Goal: Task Accomplishment & Management: Use online tool/utility

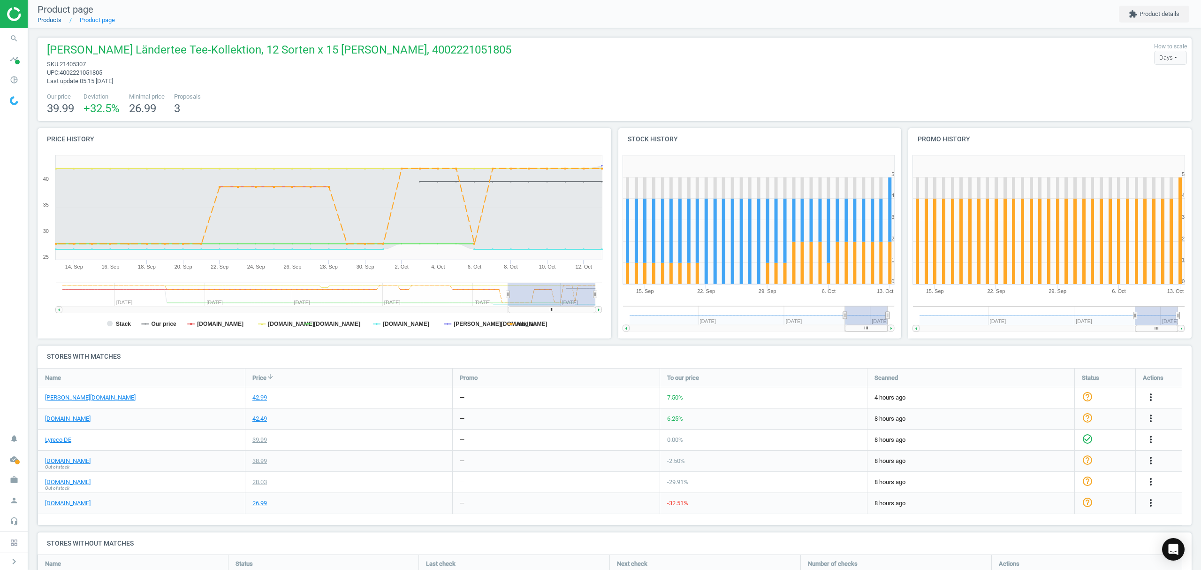
click at [50, 21] on link "Products" at bounding box center [50, 19] width 24 height 7
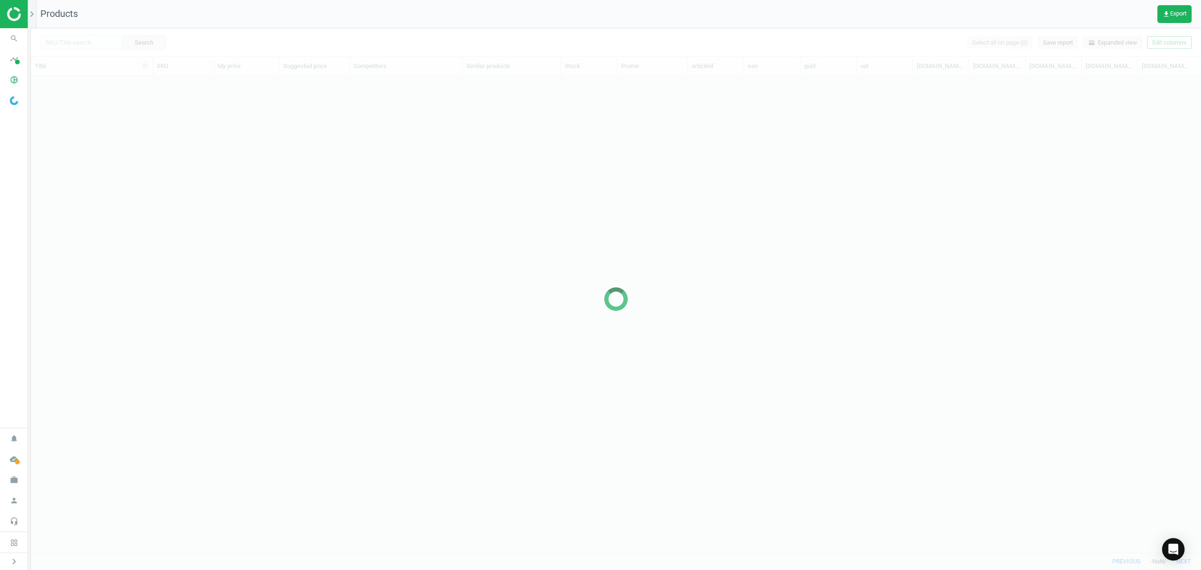
scroll to position [457, 1161]
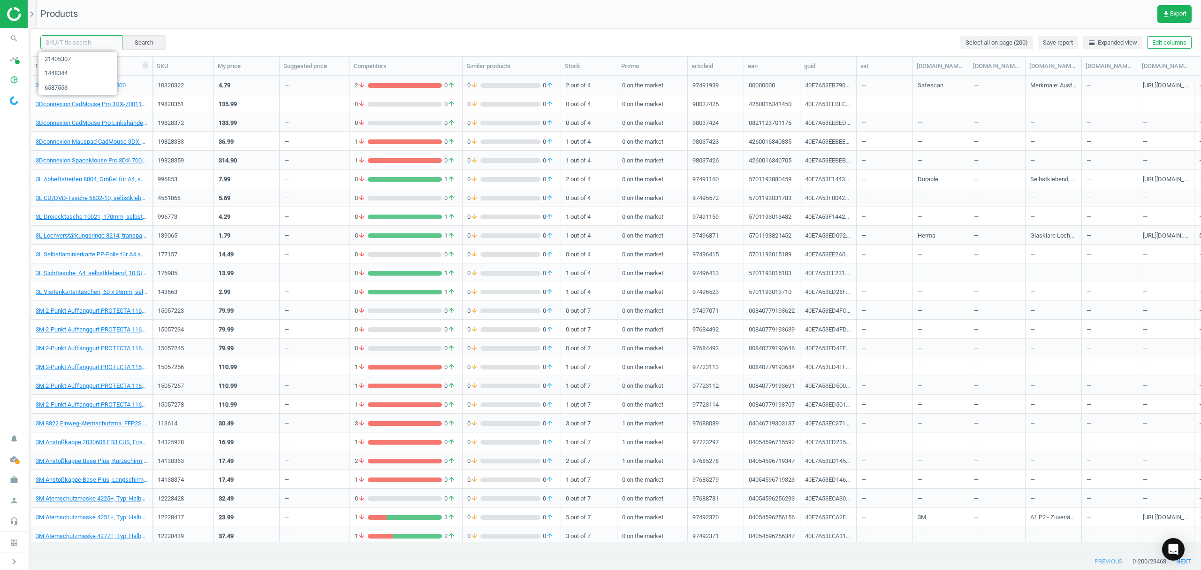
click at [70, 43] on input "text" at bounding box center [81, 42] width 82 height 14
paste input "7169019"
type input "7169019"
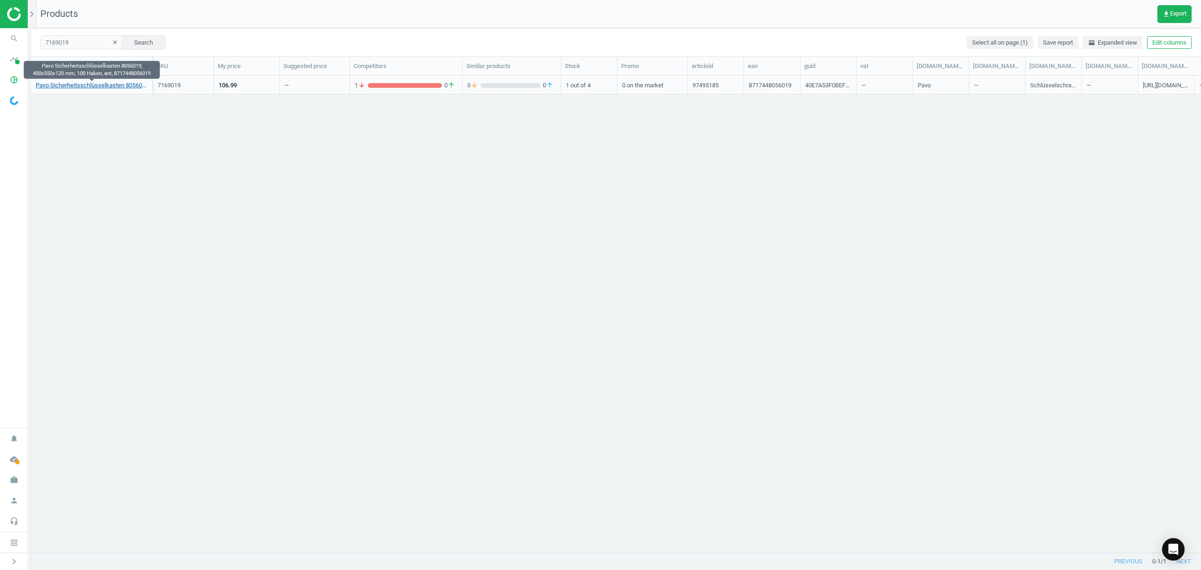
click at [89, 87] on link "Pavo Sicherheitsschlüsselkasten 8056019, 400x550x120 mm, 100 Haken, ant, 871744…" at bounding box center [92, 85] width 112 height 8
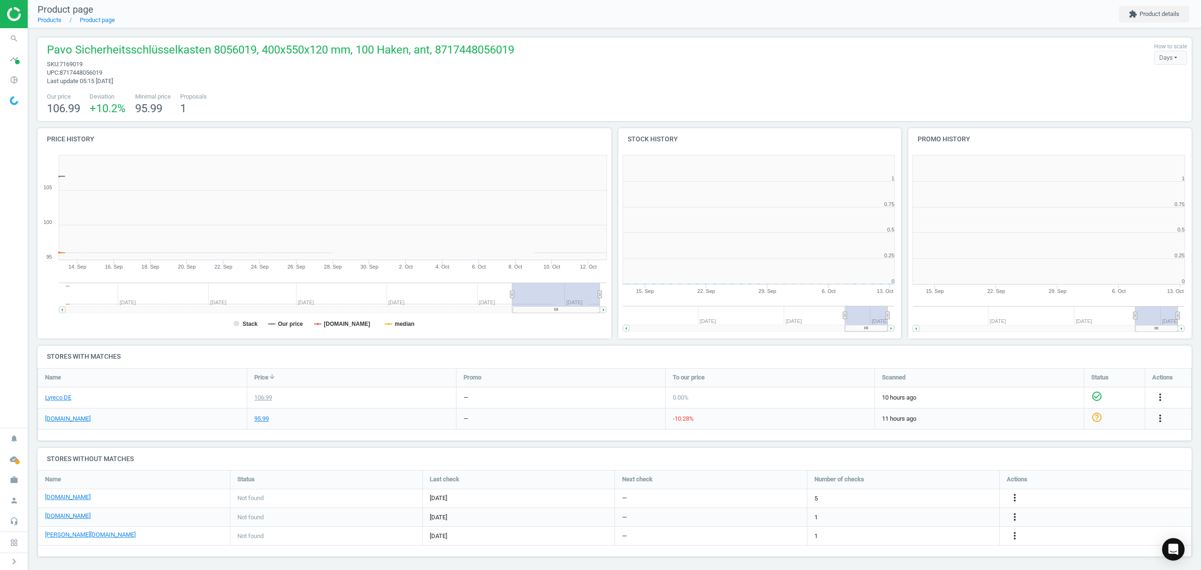
scroll to position [4, 5]
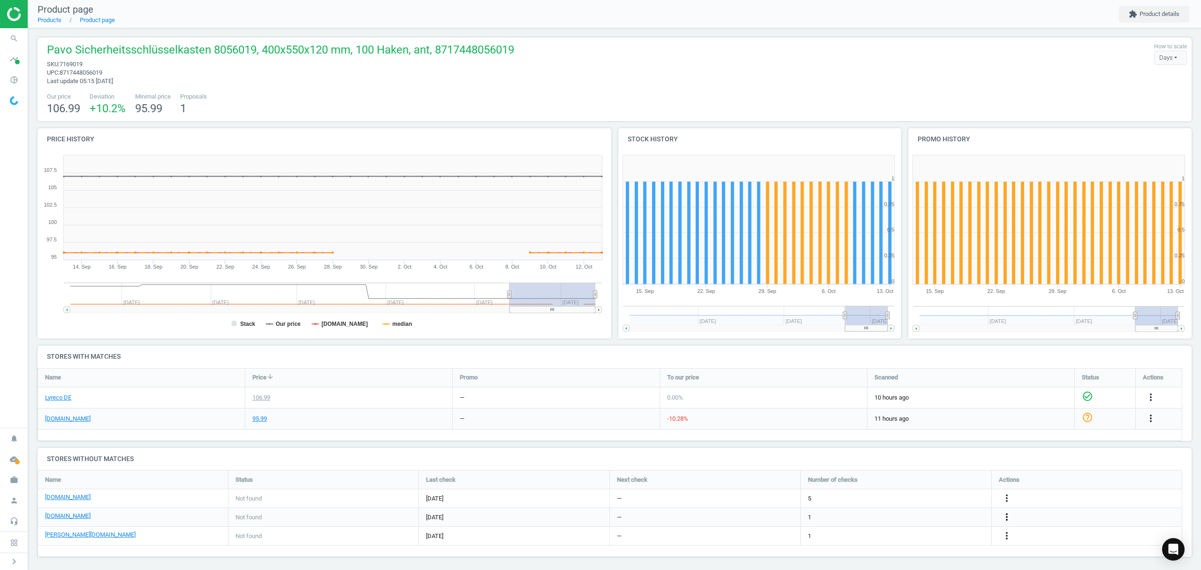
click at [1008, 515] on icon "more_vert" at bounding box center [1006, 516] width 11 height 11
click at [918, 517] on link "Edit URL/product option" at bounding box center [934, 517] width 129 height 15
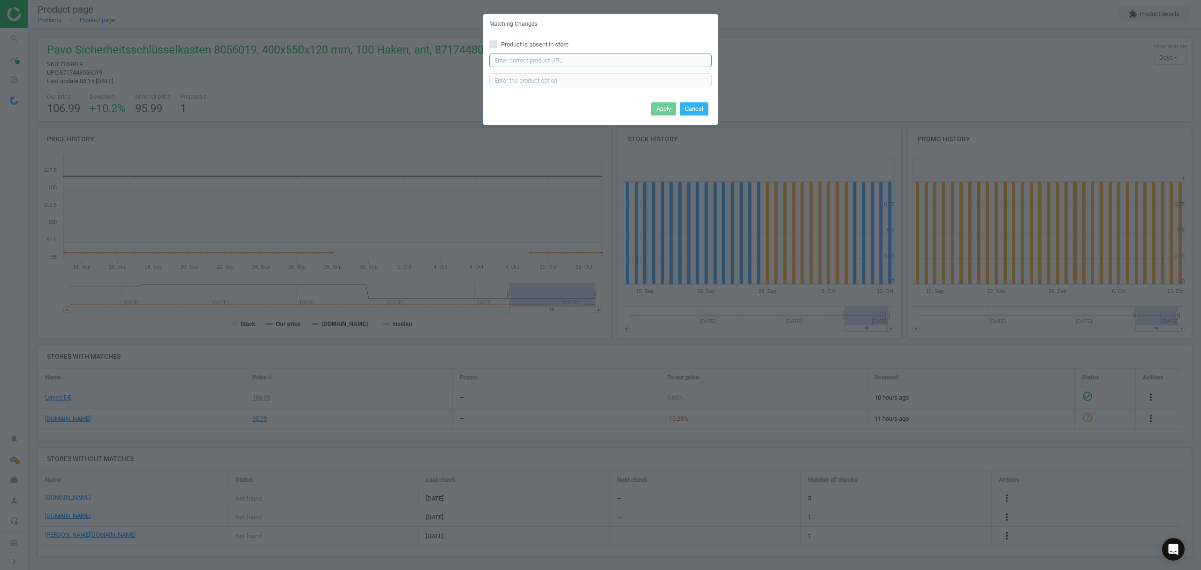
click at [573, 61] on input "text" at bounding box center [600, 61] width 222 height 14
paste input "[URL][DOMAIN_NAME]"
type input "[URL][DOMAIN_NAME]"
click at [667, 105] on button "Apply" at bounding box center [663, 108] width 25 height 13
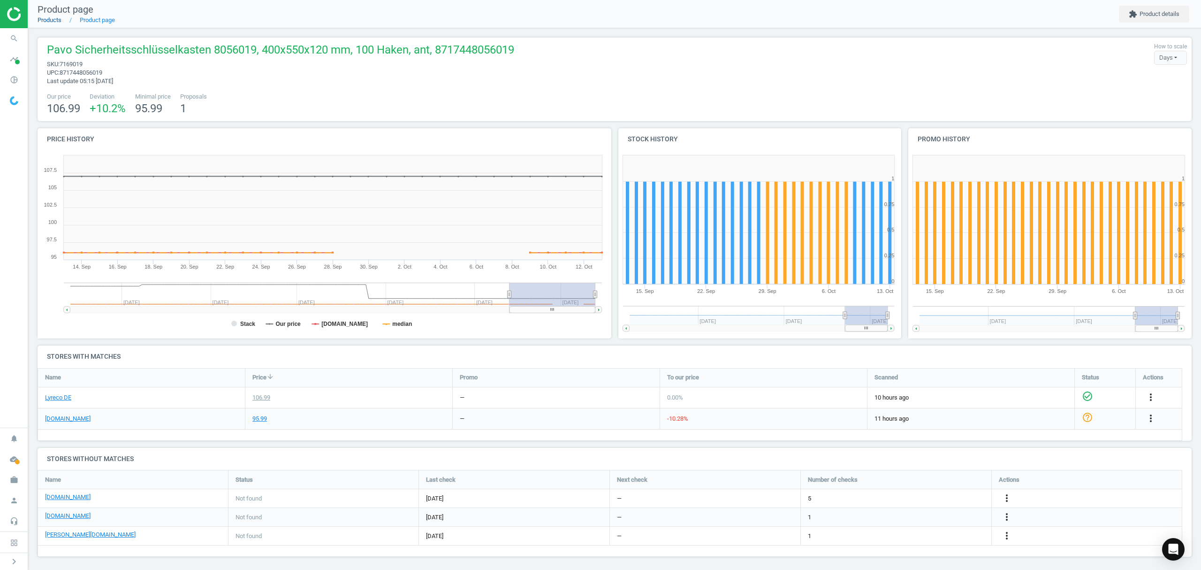
click at [46, 21] on link "Products" at bounding box center [50, 19] width 24 height 7
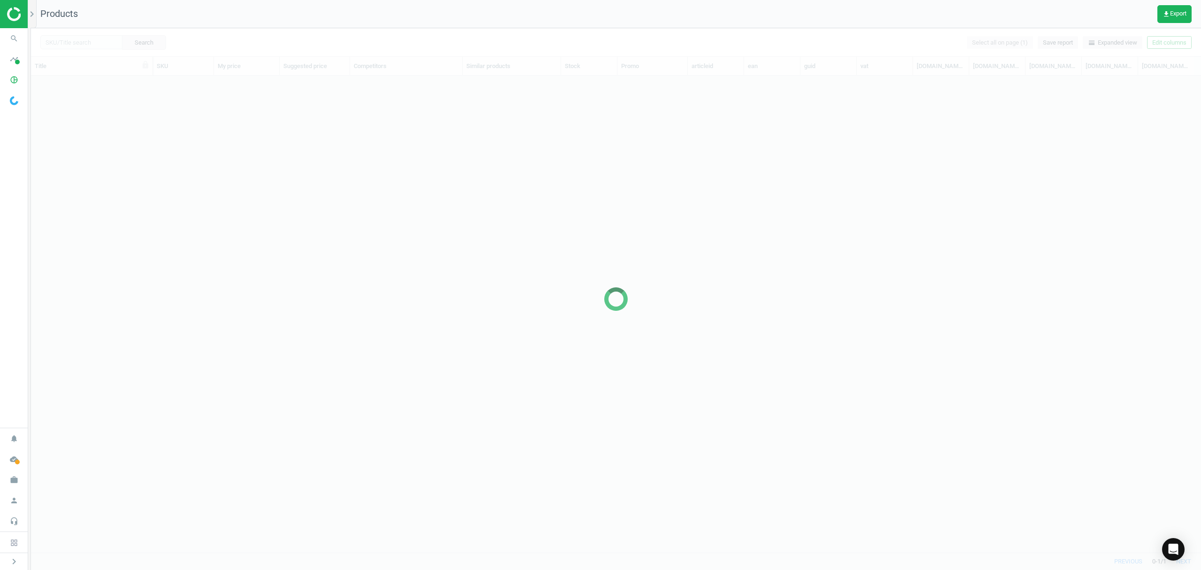
scroll to position [457, 1161]
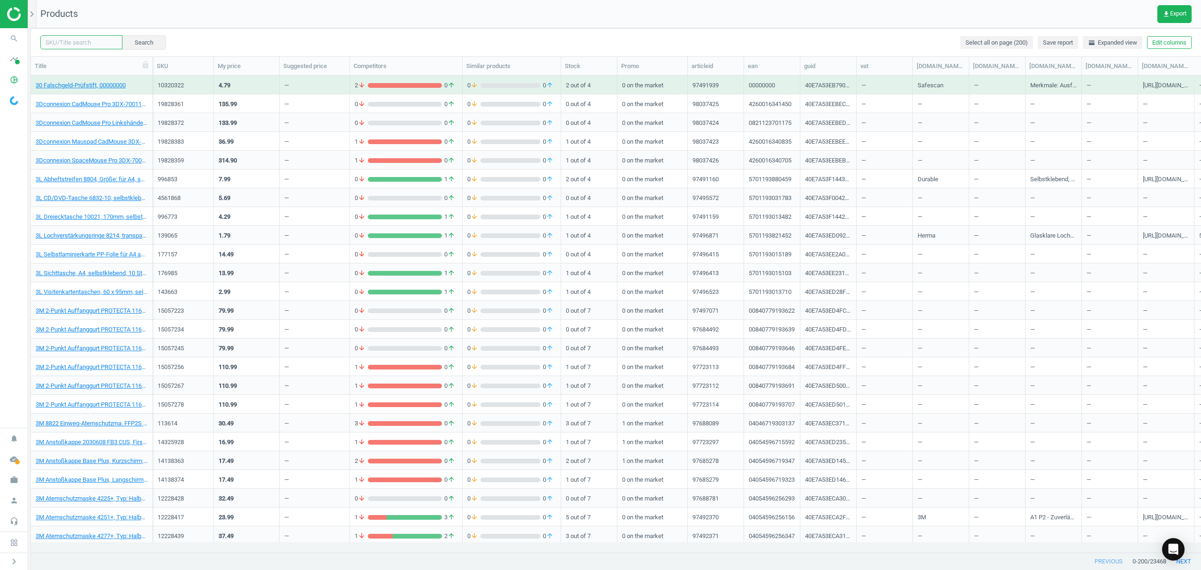
drag, startPoint x: 69, startPoint y: 38, endPoint x: 78, endPoint y: 38, distance: 9.4
click at [69, 38] on input "text" at bounding box center [81, 42] width 82 height 14
paste input "14125541"
type input "14125541"
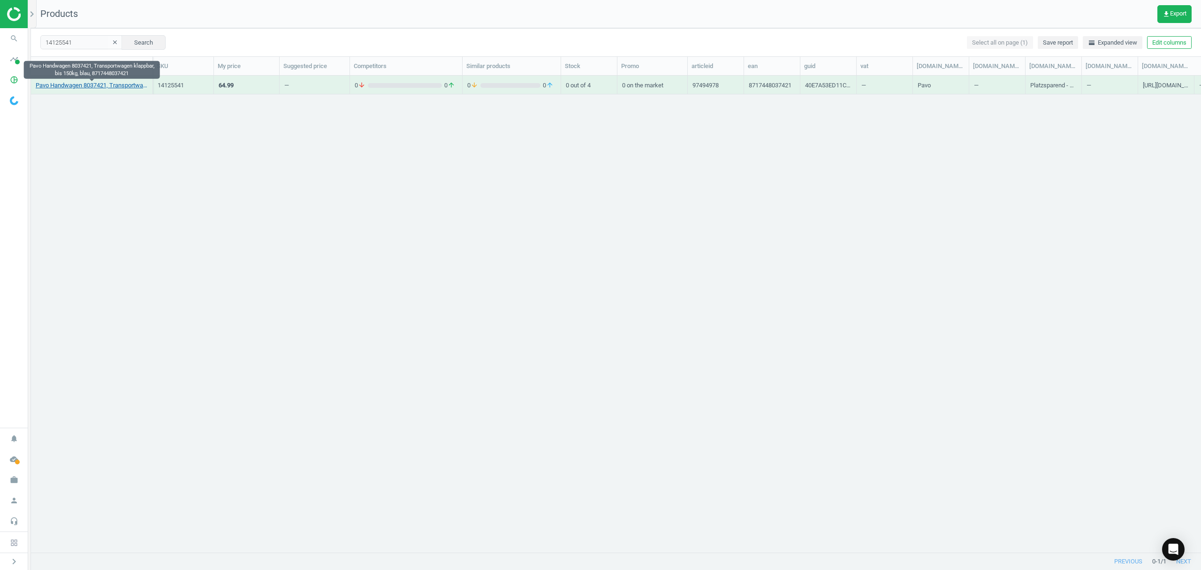
click at [75, 86] on link "Pavo Handwagen 8037421, Transportwagen klappbar, bis 150kg, blau, 8717448037421" at bounding box center [92, 85] width 112 height 8
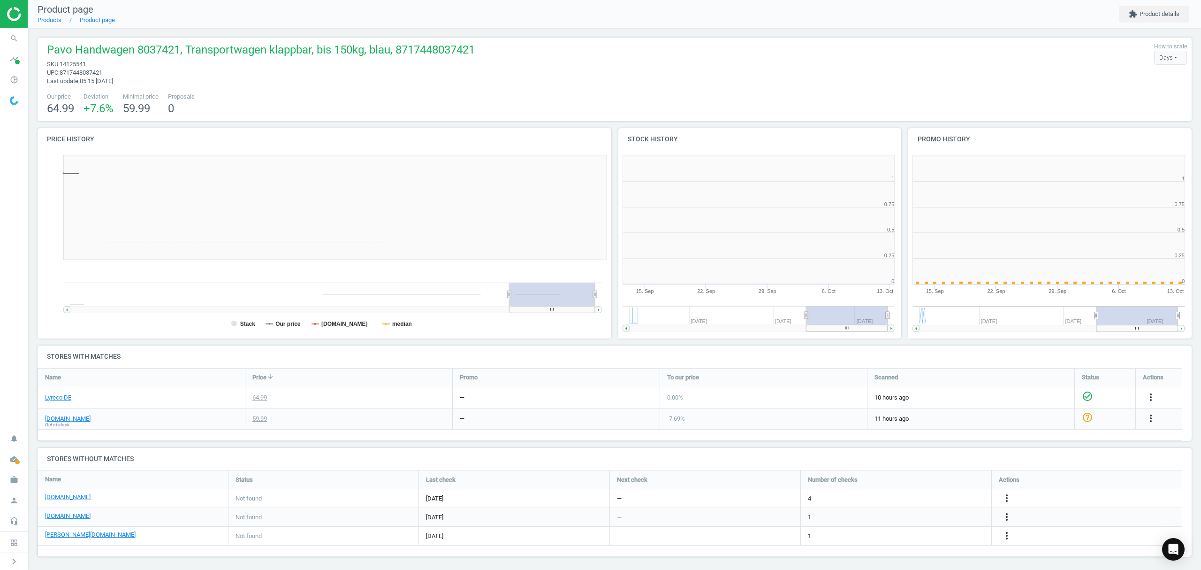
scroll to position [207, 300]
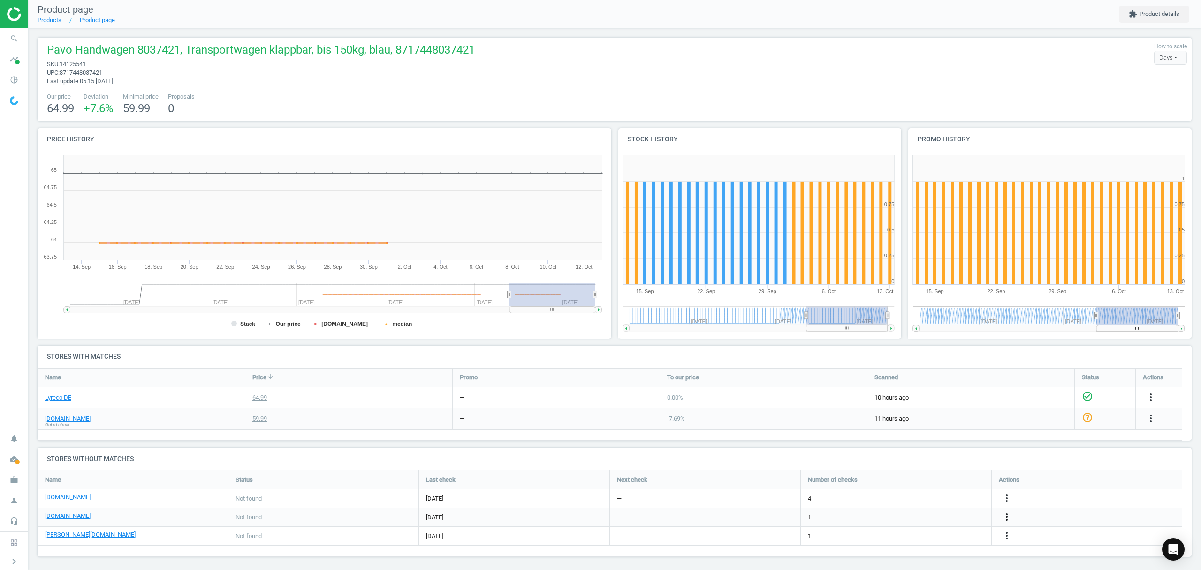
click at [1007, 517] on icon "more_vert" at bounding box center [1006, 516] width 11 height 11
click at [918, 515] on link "Edit URL/product option" at bounding box center [934, 517] width 129 height 15
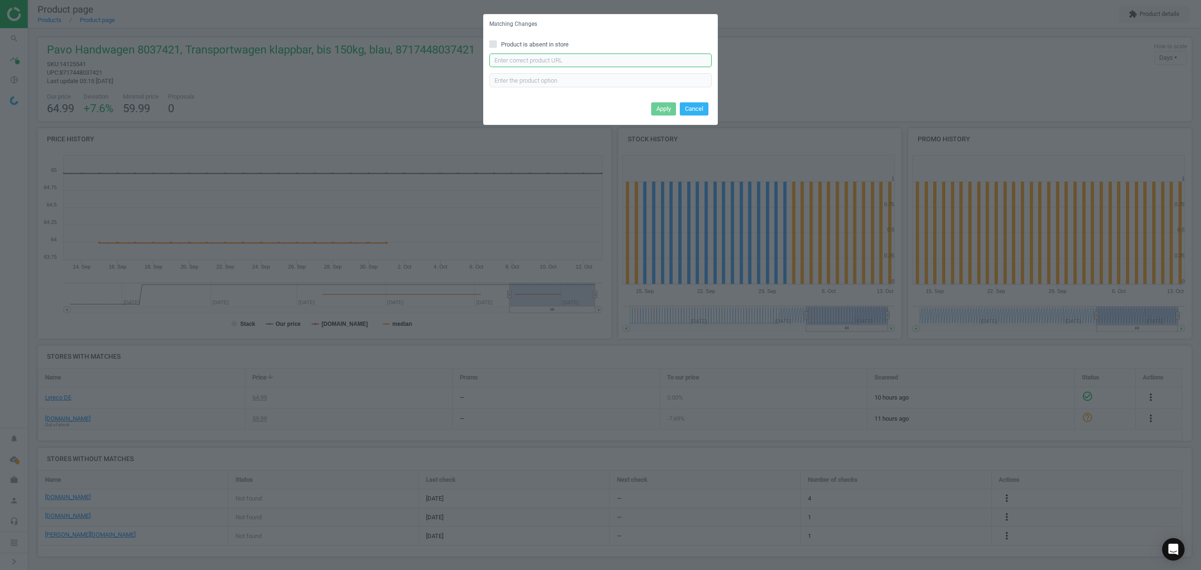
click at [589, 62] on input "text" at bounding box center [600, 61] width 222 height 14
paste input "[URL][DOMAIN_NAME]"
type input "[URL][DOMAIN_NAME]"
click at [664, 109] on button "Apply" at bounding box center [663, 108] width 25 height 13
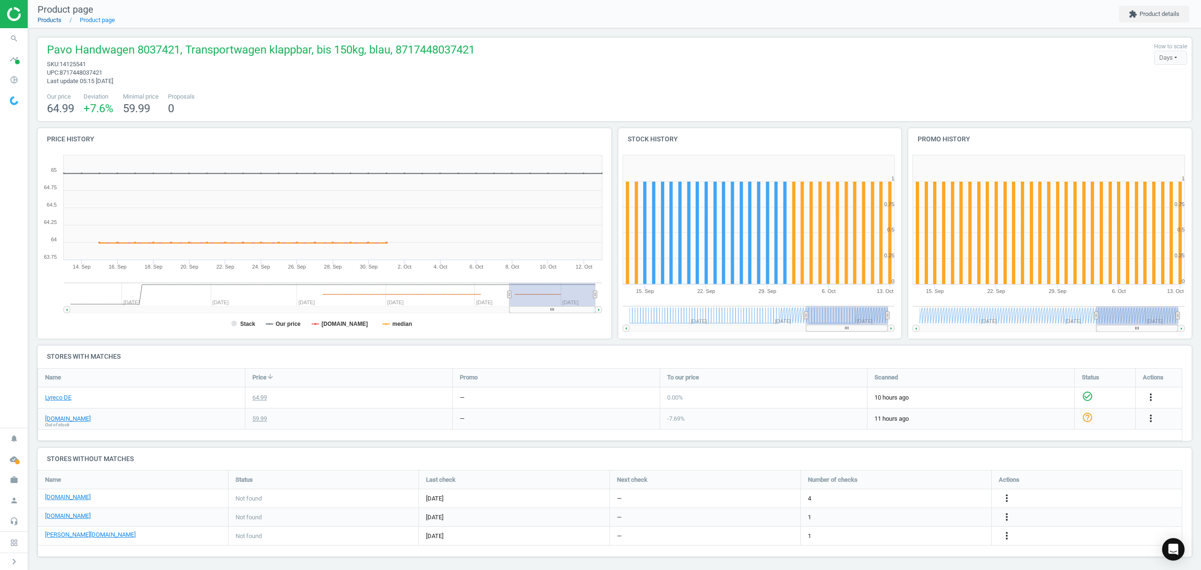
click at [46, 23] on link "Products" at bounding box center [50, 19] width 24 height 7
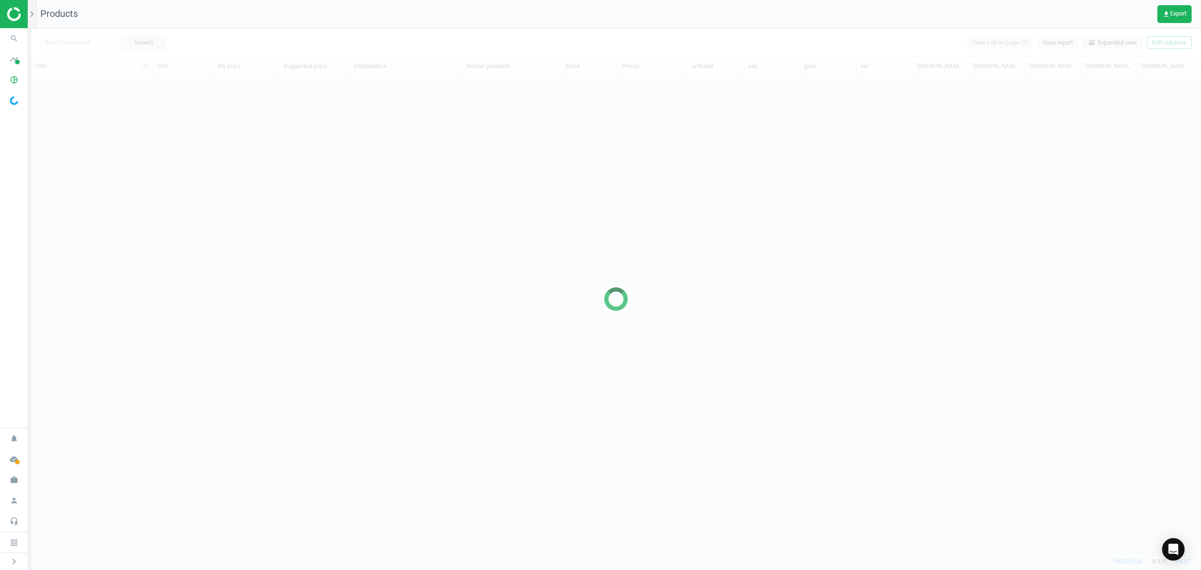
scroll to position [457, 1161]
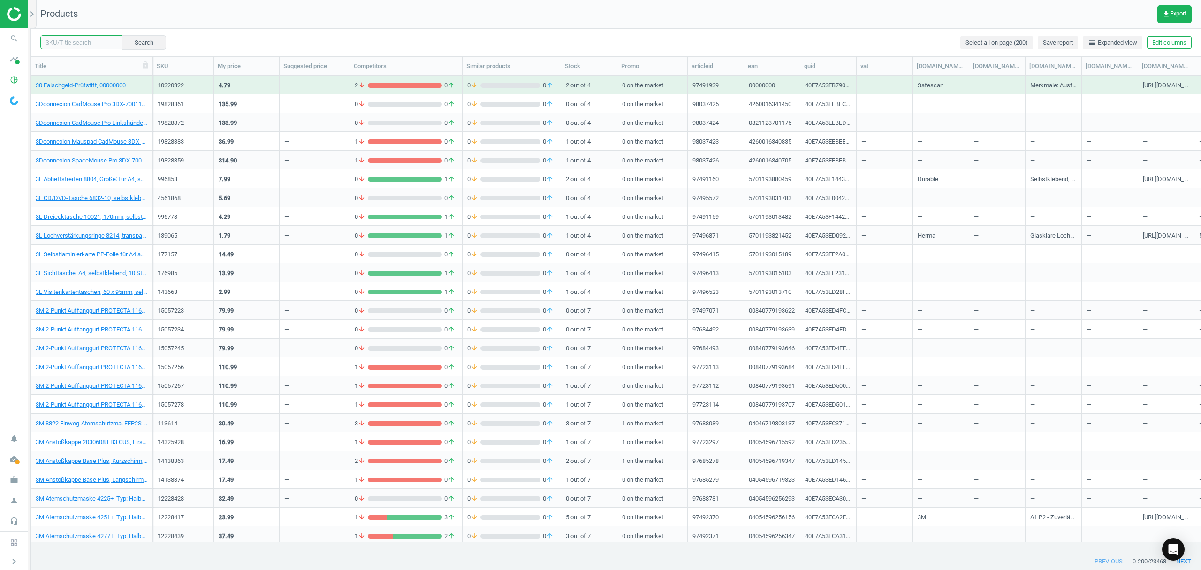
click at [90, 40] on input "text" at bounding box center [81, 42] width 82 height 14
paste input "6494778"
type input "6494778"
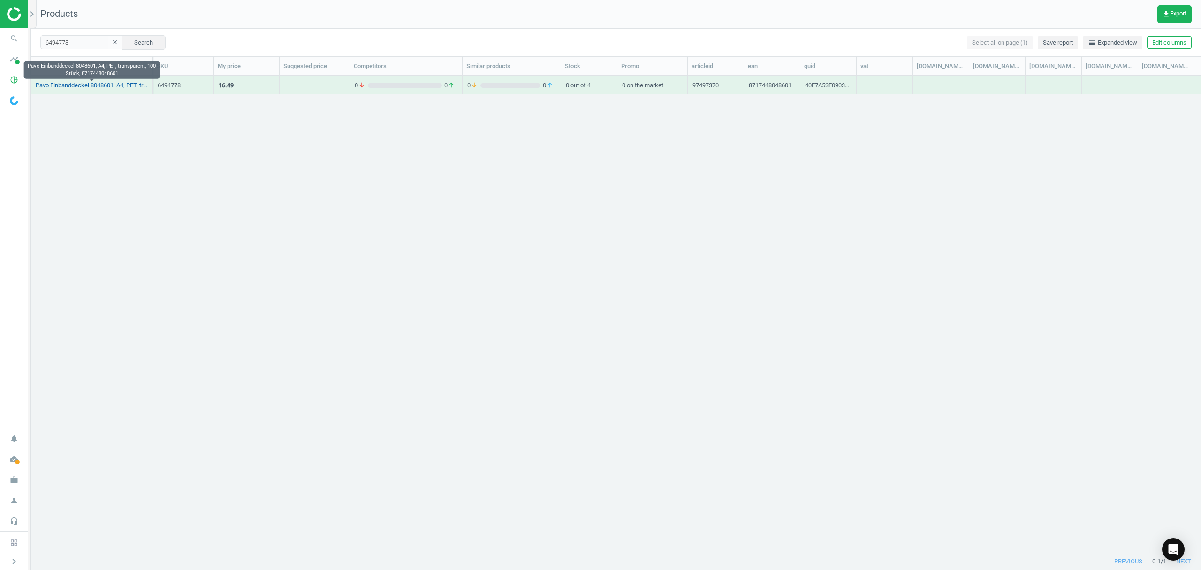
click at [83, 84] on link "Pavo Einbanddeckel 8048601, A4, PET, transparent, 100 Stück, 8717448048601" at bounding box center [92, 85] width 112 height 8
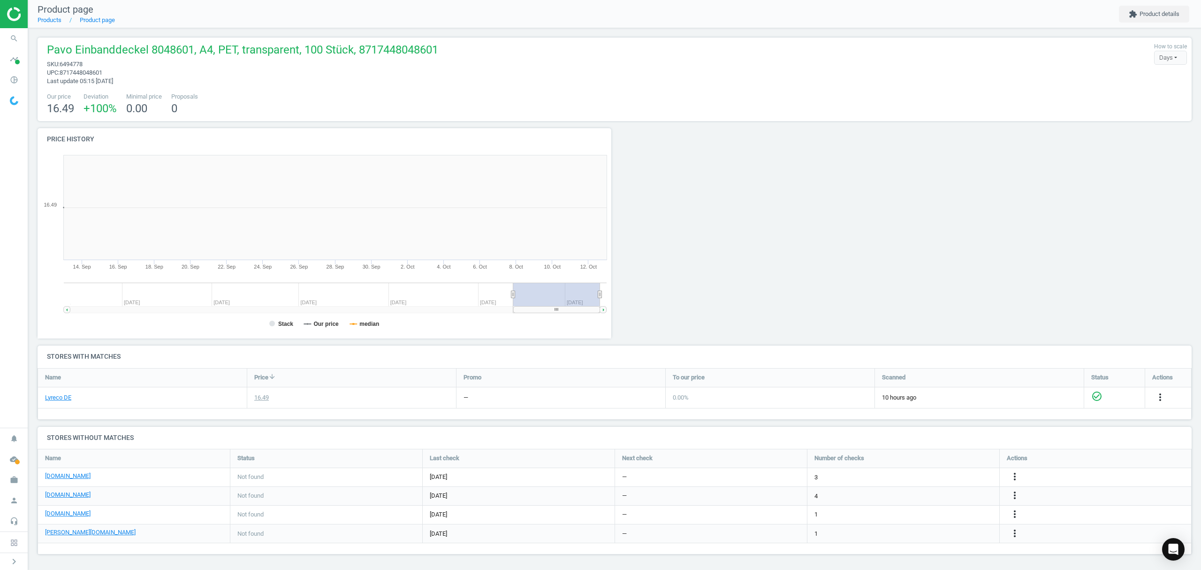
scroll to position [207, 588]
drag, startPoint x: 189, startPoint y: 51, endPoint x: 149, endPoint y: 49, distance: 39.4
click at [149, 49] on span "Pavo Einbanddeckel 8048601, A4, PET, transparent, 100 Stück, 8717448048601" at bounding box center [242, 51] width 391 height 18
copy span "8048601"
click at [51, 20] on link "Products" at bounding box center [50, 19] width 24 height 7
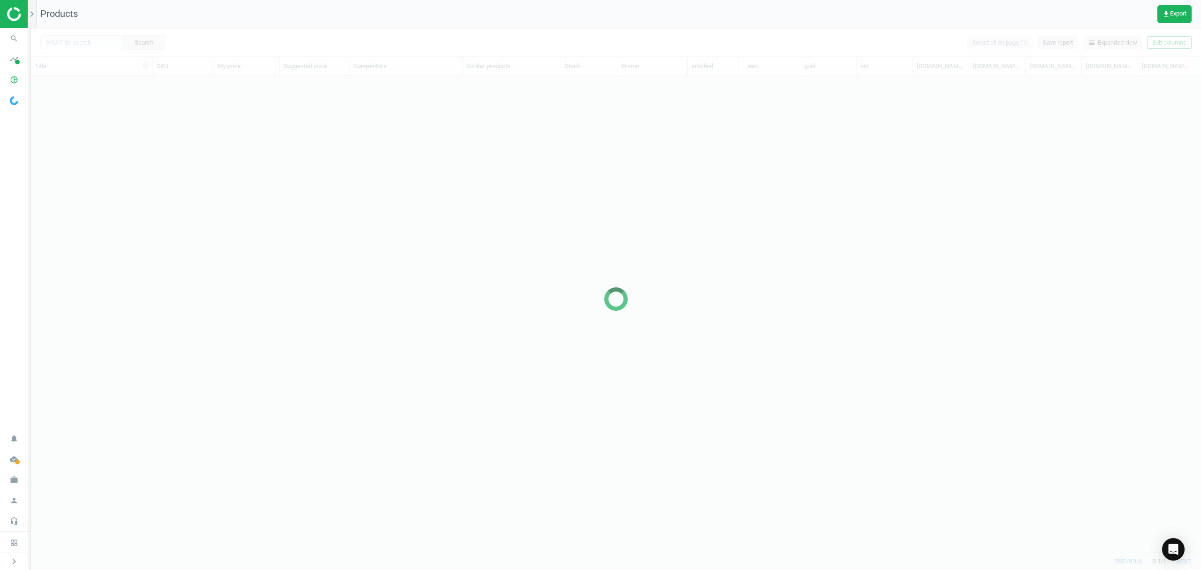
scroll to position [457, 1161]
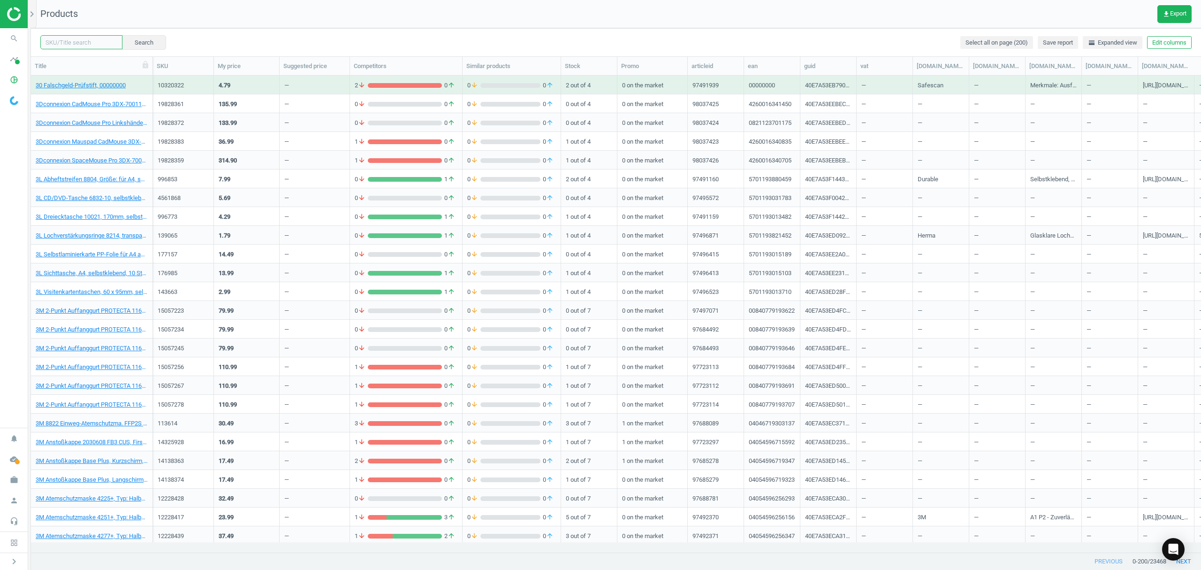
click at [77, 40] on input "text" at bounding box center [81, 42] width 82 height 14
paste input "19207673"
type input "19207673"
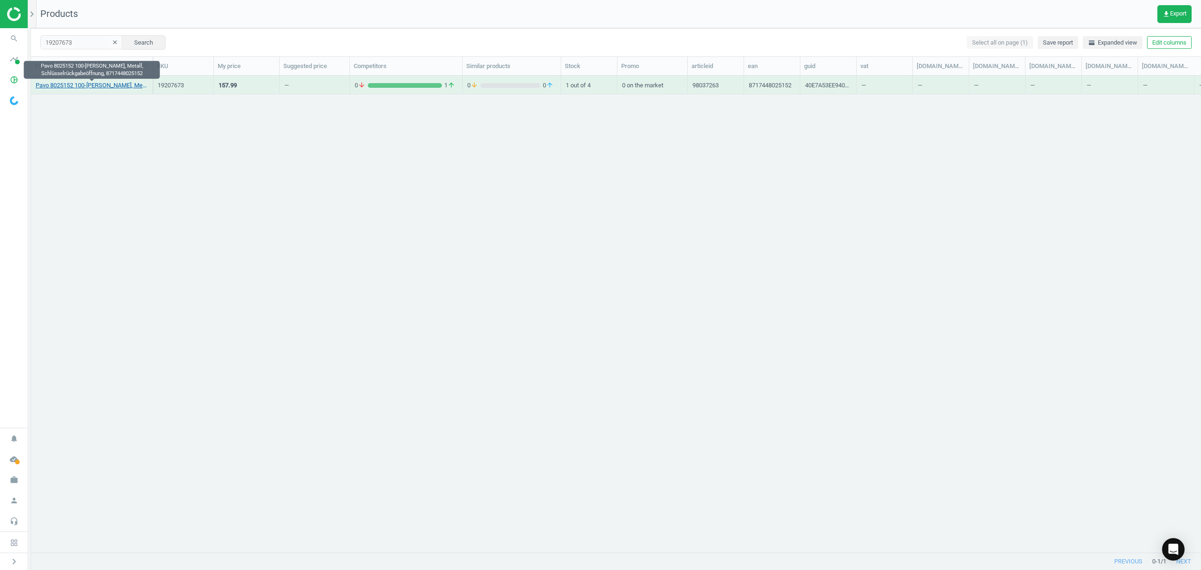
click at [87, 82] on link "Pavo 8025152 100-[PERSON_NAME], Metall, Schlüsselrückgabeöffnung, 8717448025152" at bounding box center [92, 85] width 112 height 8
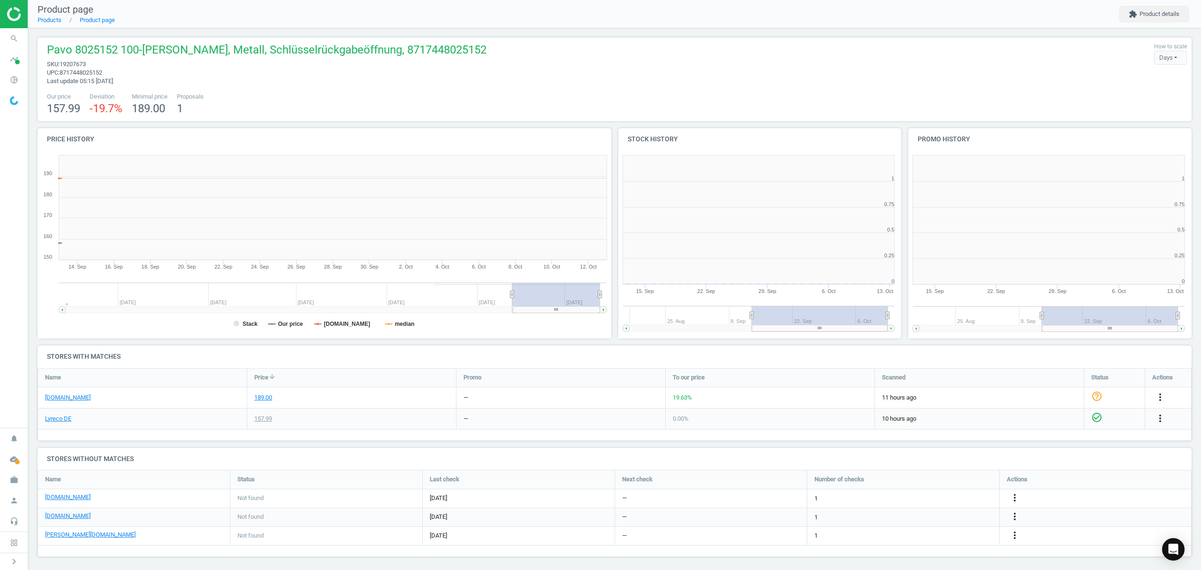
scroll to position [4, 5]
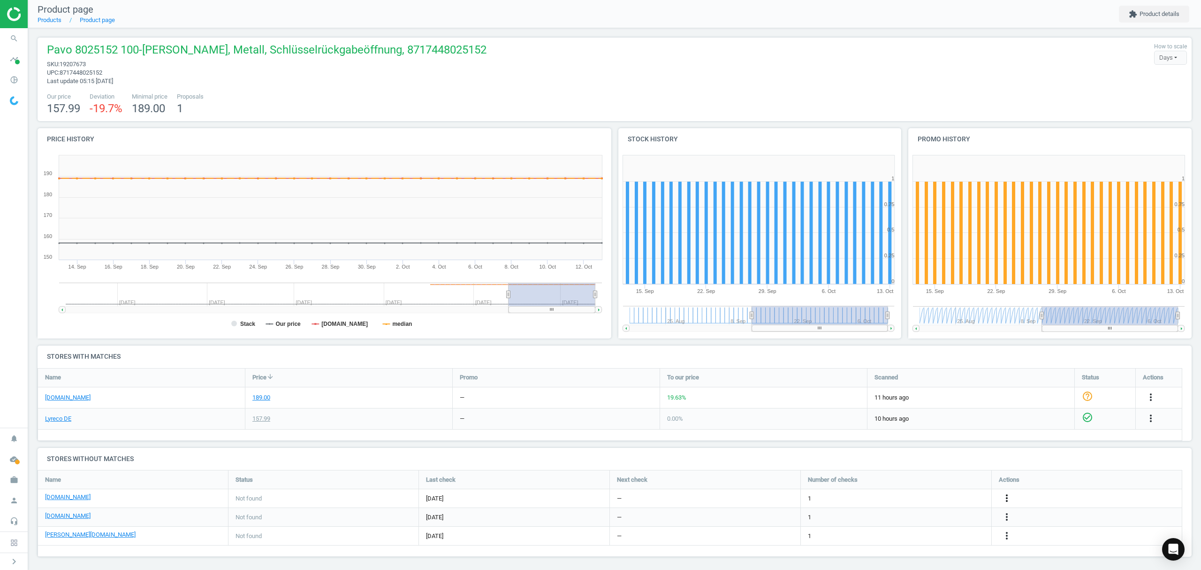
click at [1007, 496] on icon "more_vert" at bounding box center [1006, 497] width 11 height 11
click at [897, 498] on link "Edit URL/product option" at bounding box center [934, 498] width 129 height 15
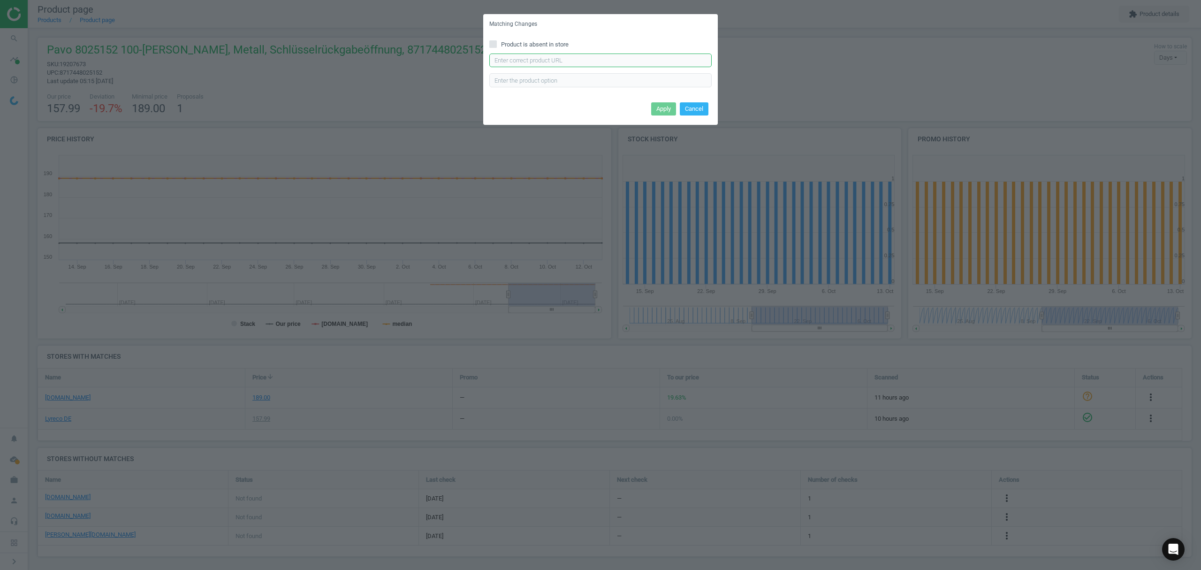
click at [579, 60] on input "text" at bounding box center [600, 61] width 222 height 14
paste input "[URL][DOMAIN_NAME]"
type input "[URL][DOMAIN_NAME]"
click at [663, 108] on button "Apply" at bounding box center [663, 108] width 25 height 13
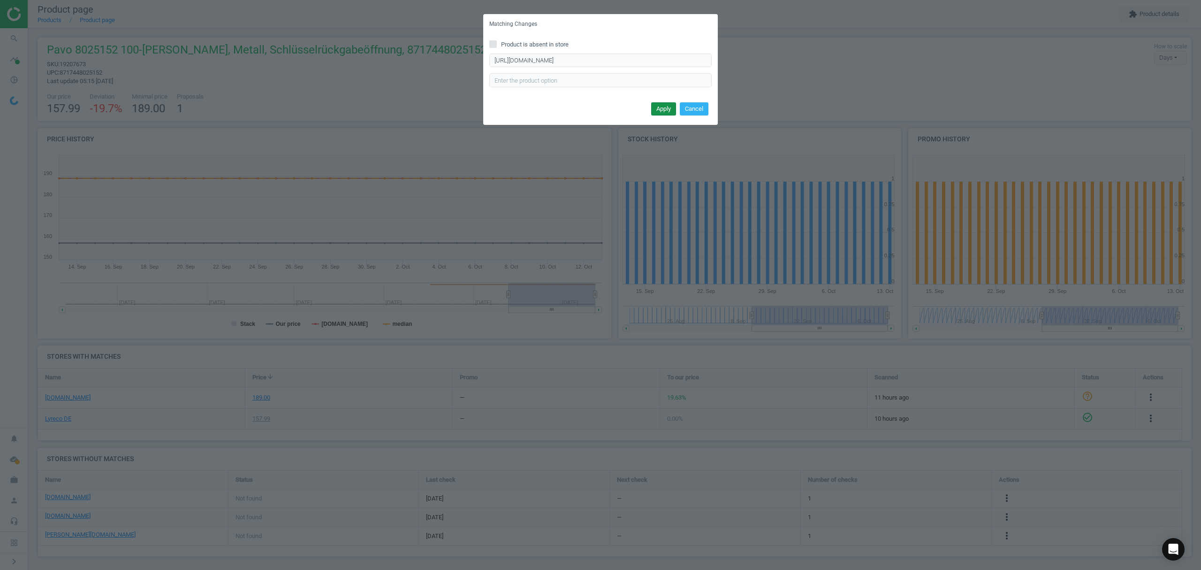
scroll to position [0, 0]
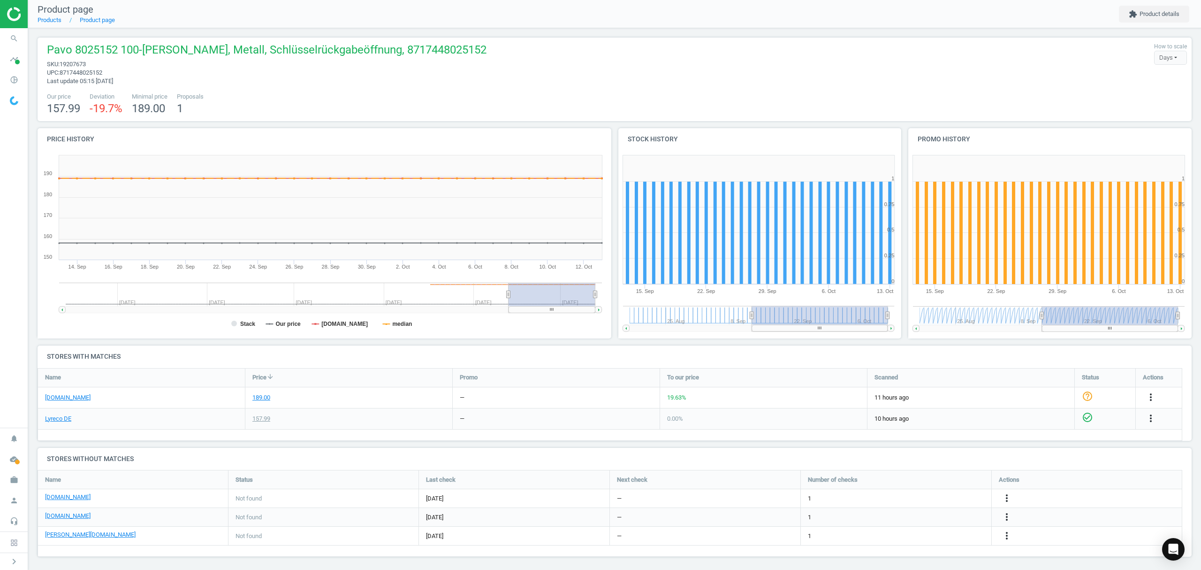
click at [103, 50] on span "Pavo 8025152 100-[PERSON_NAME], Metall, Schlüsselrückgabeöffnung, 8717448025152" at bounding box center [267, 51] width 440 height 18
copy span "8025152"
click at [49, 17] on link "Products" at bounding box center [50, 19] width 24 height 7
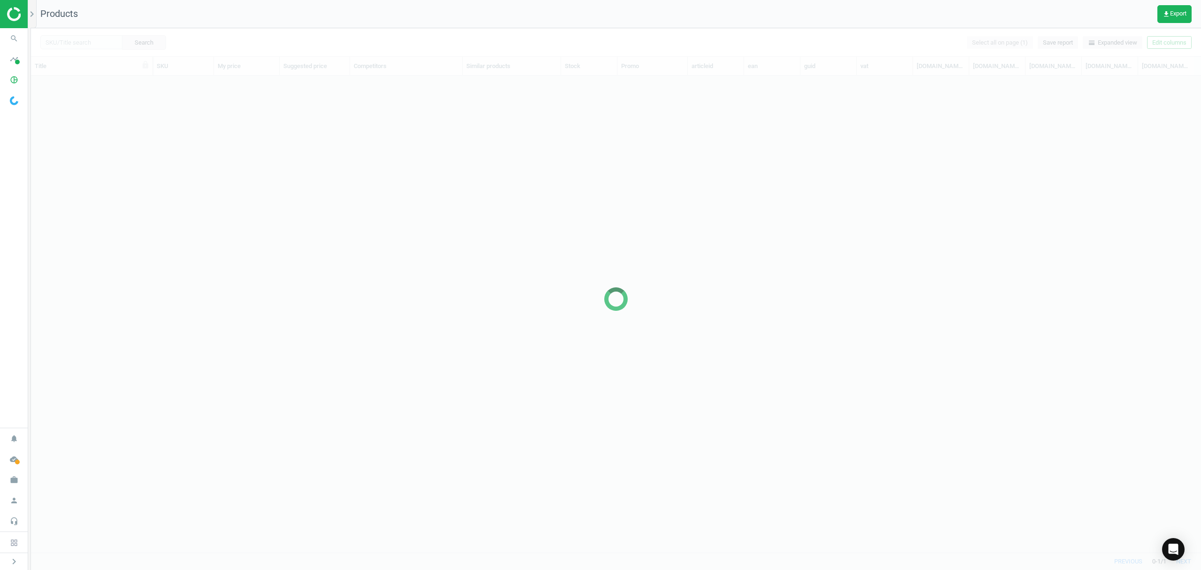
scroll to position [457, 1161]
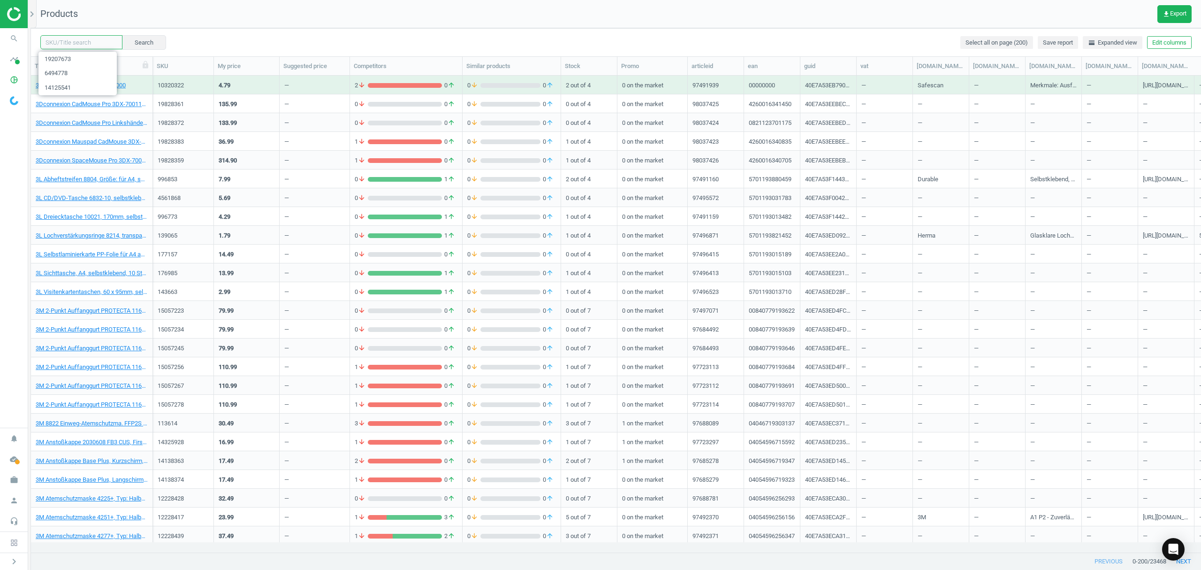
click at [96, 40] on input "text" at bounding box center [81, 42] width 82 height 14
paste input "11063147"
type input "11063147"
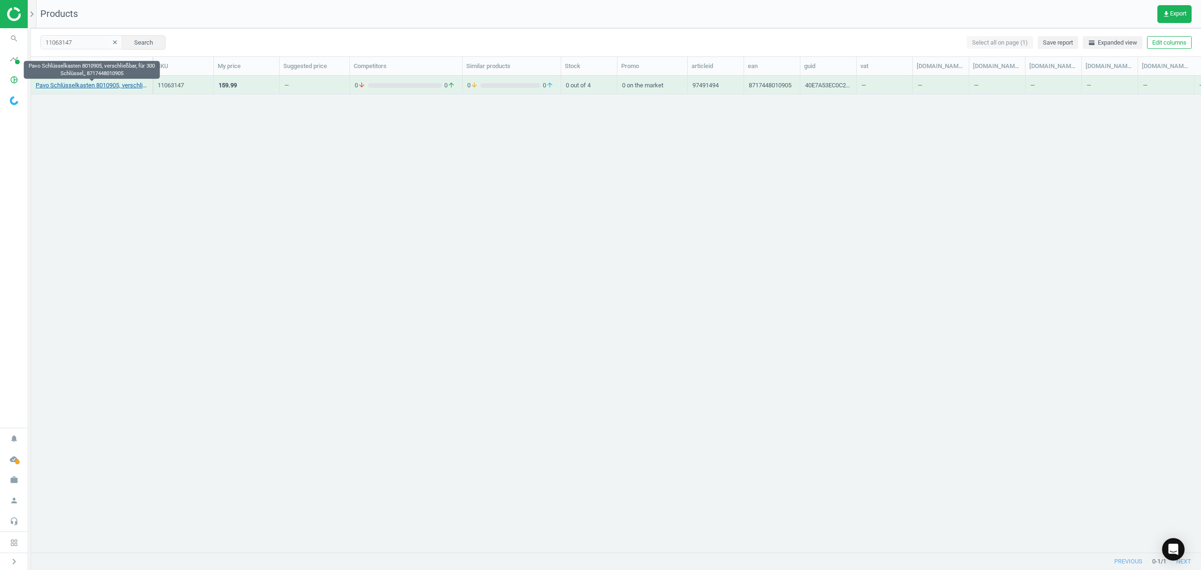
click at [83, 83] on link "Pavo Schlüsselkasten 8010905, verschließbar, für 300 Schlüssel,, 8717448010905" at bounding box center [92, 85] width 112 height 8
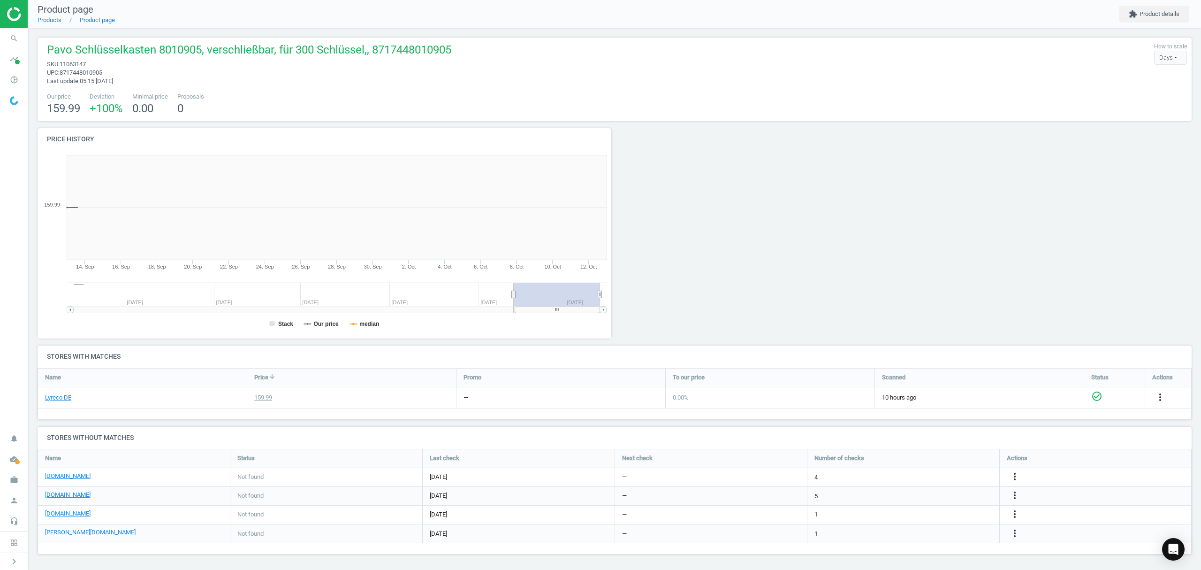
scroll to position [207, 588]
click at [164, 46] on span "Pavo Schlüsselkasten 8010905, verschließbar, für 300 Schlüssel,, 8717448010905" at bounding box center [249, 51] width 405 height 18
copy span "8010905"
click at [1008, 477] on icon "more_vert" at bounding box center [1006, 476] width 11 height 11
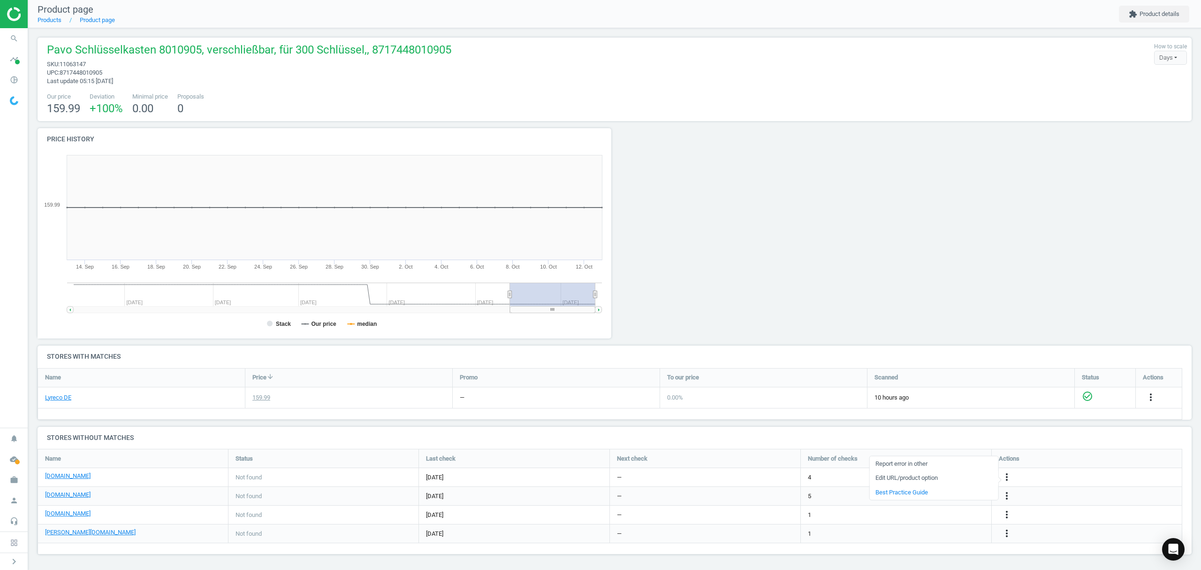
click at [910, 478] on link "Edit URL/product option" at bounding box center [934, 478] width 129 height 15
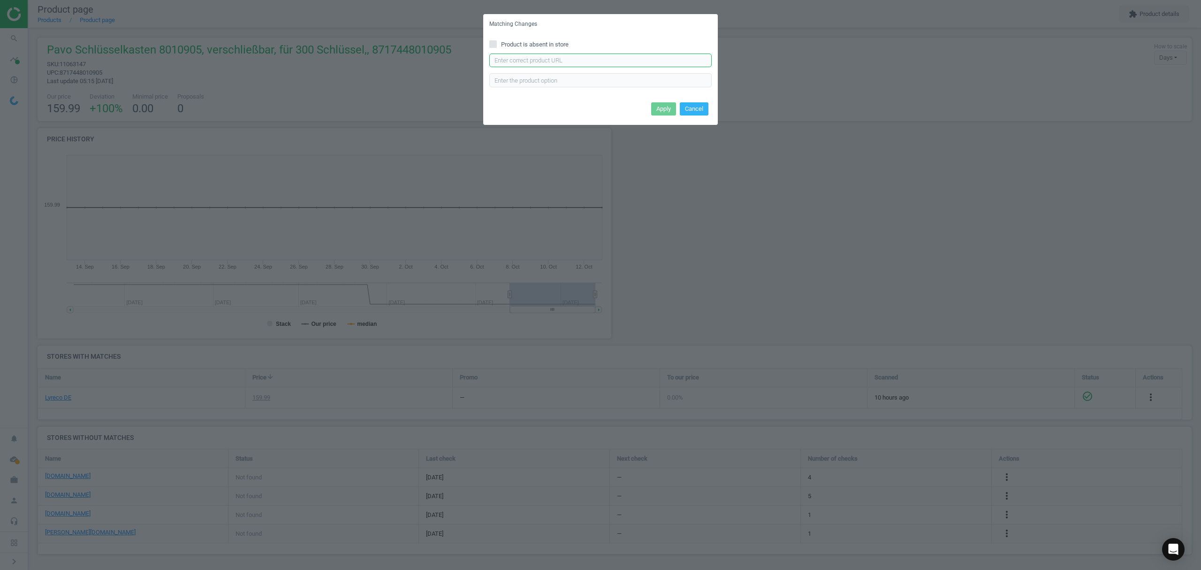
click at [542, 58] on input "text" at bounding box center [600, 61] width 222 height 14
paste input "[URL][DOMAIN_NAME]"
type input "[URL][DOMAIN_NAME]"
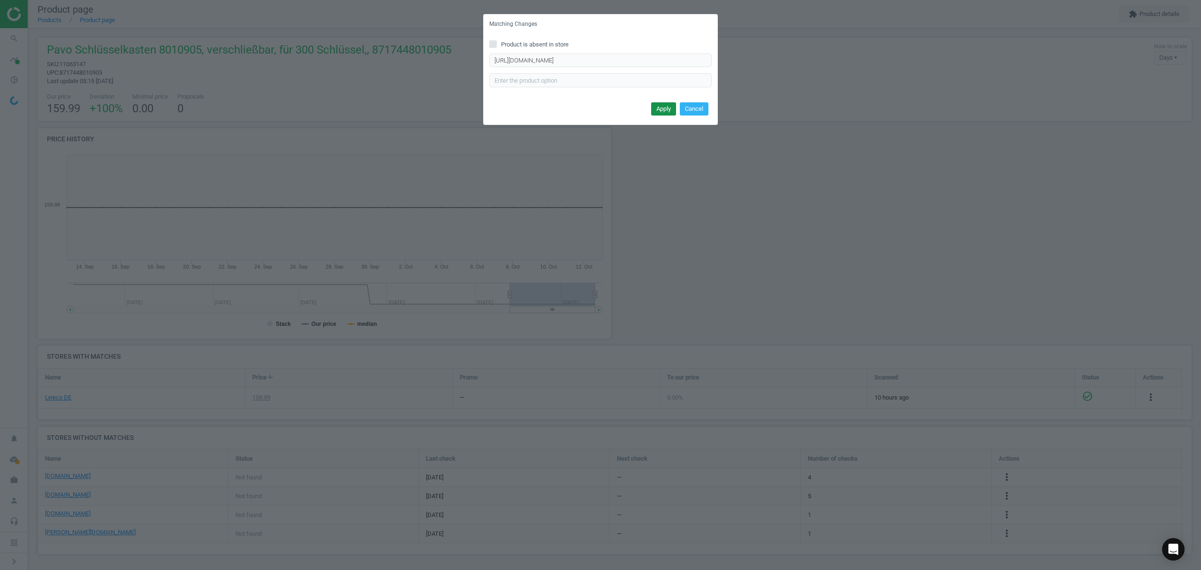
click at [659, 107] on button "Apply" at bounding box center [663, 108] width 25 height 13
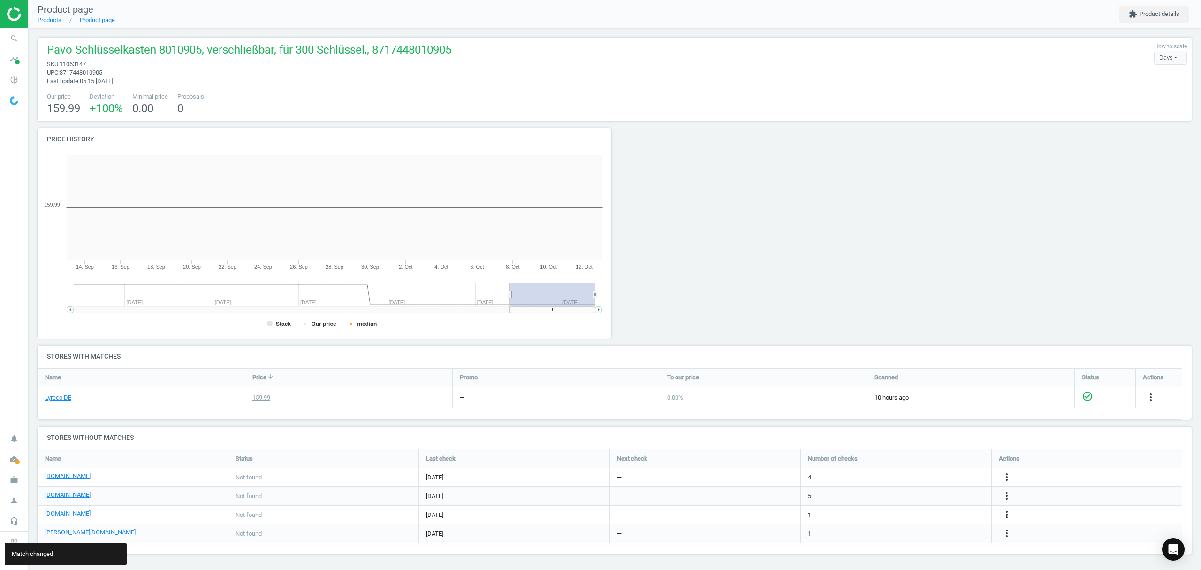
click at [179, 49] on span "Pavo Schlüsselkasten 8010905, verschließbar, für 300 Schlüssel,, 8717448010905" at bounding box center [249, 51] width 405 height 18
copy span "8010905"
click at [78, 61] on span "11063147" at bounding box center [73, 64] width 26 height 7
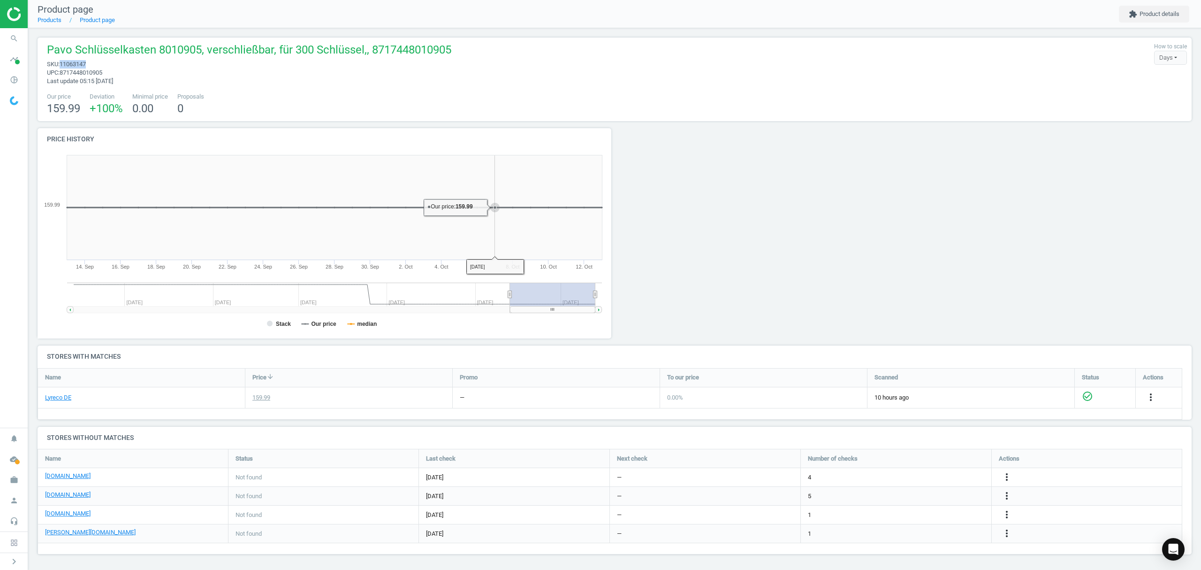
copy span "11063147"
click at [52, 17] on link "Products" at bounding box center [50, 19] width 24 height 7
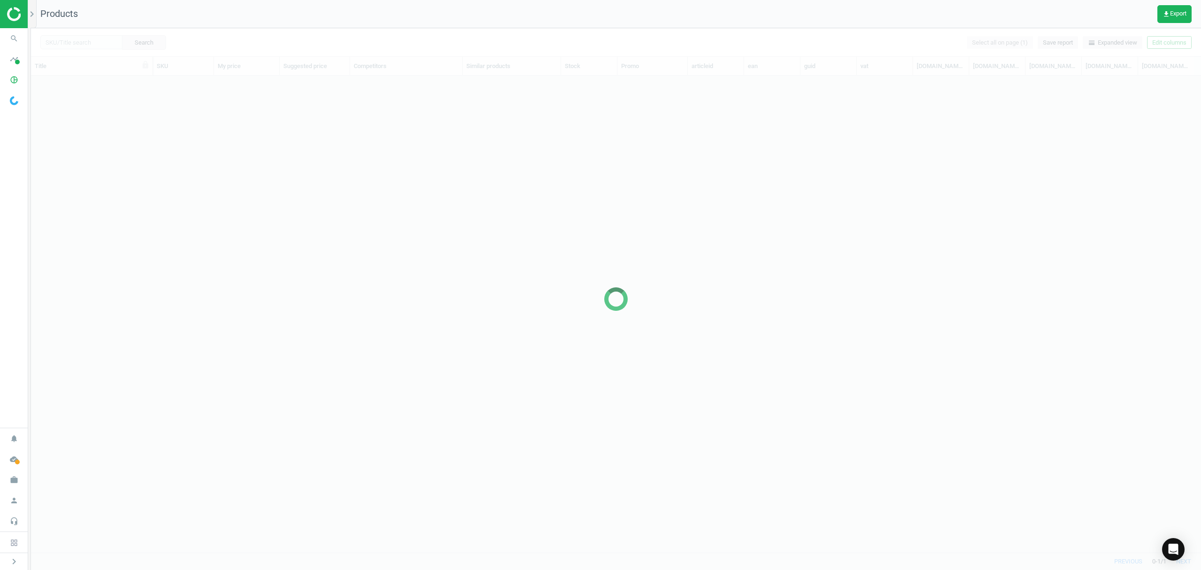
scroll to position [457, 1161]
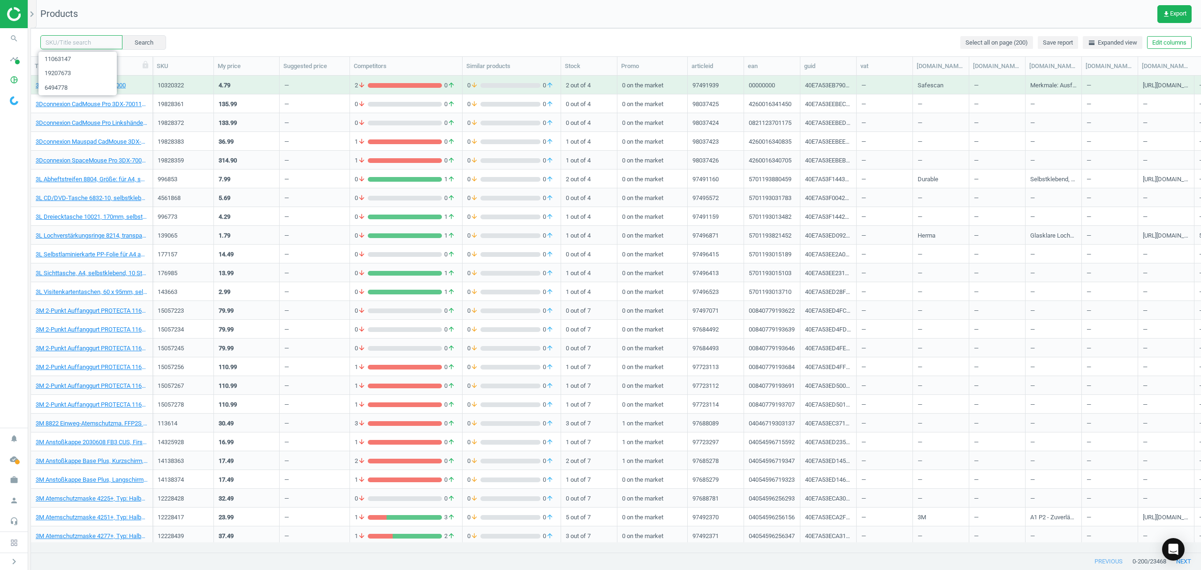
click at [79, 41] on input "text" at bounding box center [81, 42] width 82 height 14
paste input "14125541"
type input "14125541"
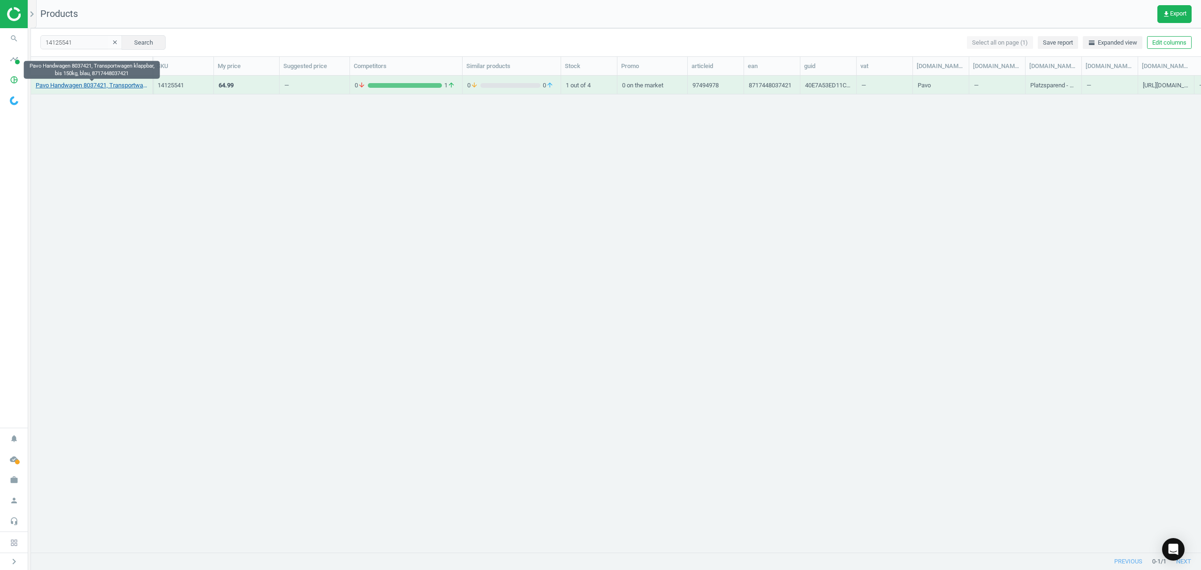
click at [109, 84] on link "Pavo Handwagen 8037421, Transportwagen klappbar, bis 150kg, blau, 8717448037421" at bounding box center [92, 85] width 112 height 8
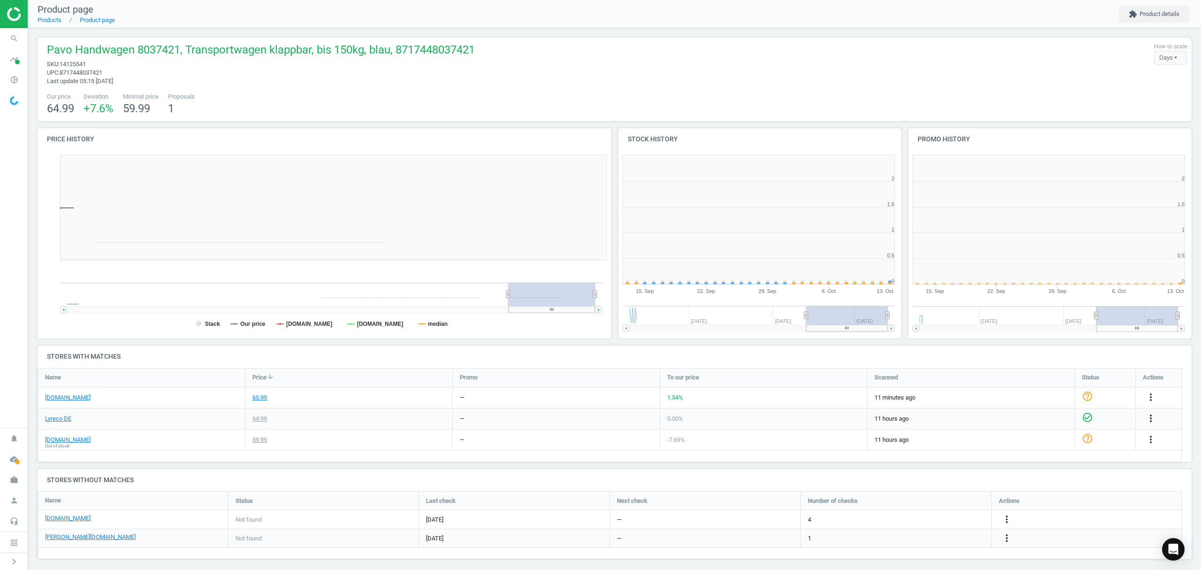
scroll to position [207, 300]
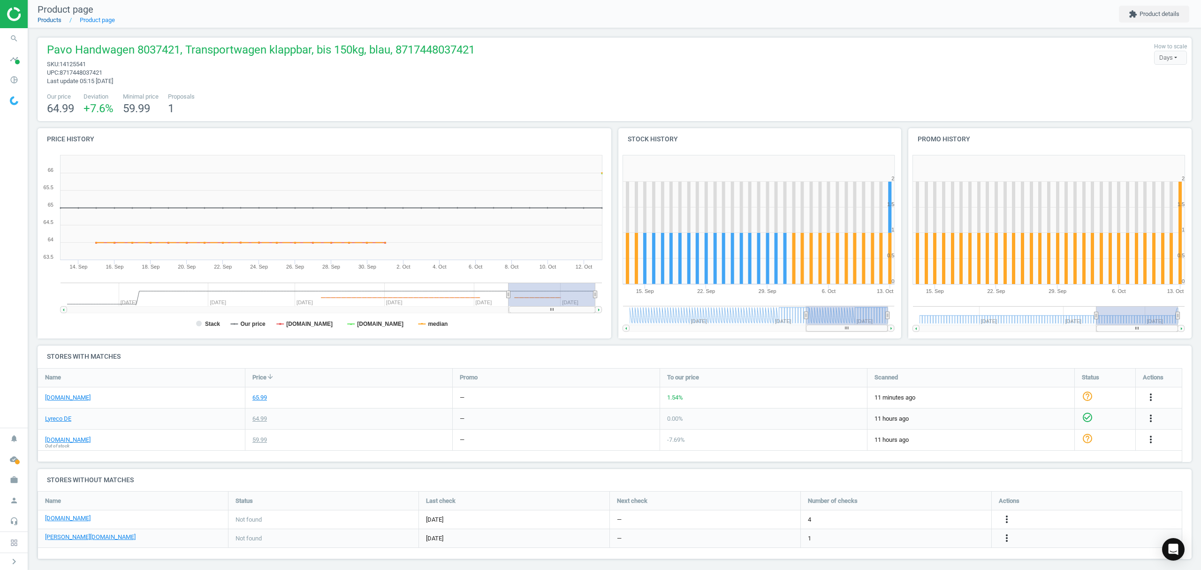
click at [51, 19] on link "Products" at bounding box center [50, 19] width 24 height 7
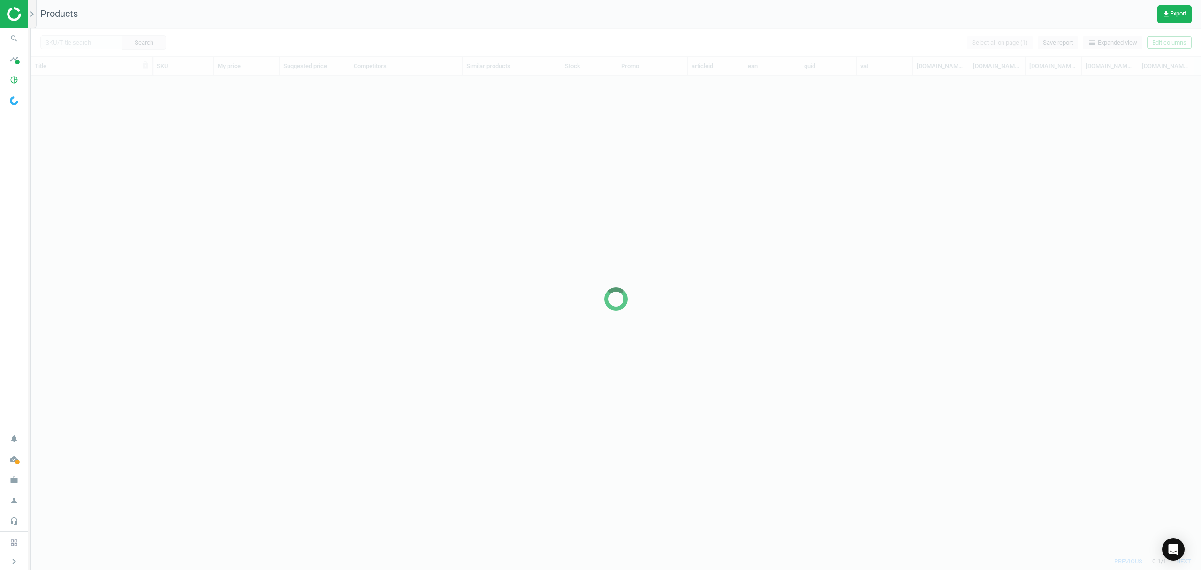
scroll to position [457, 1161]
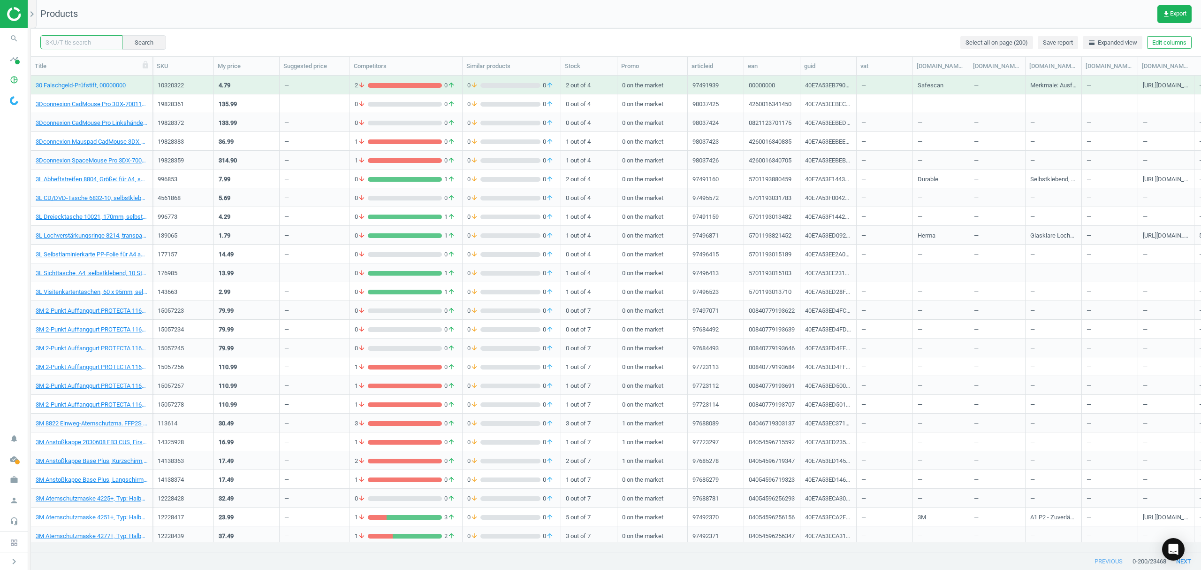
click at [85, 40] on input "text" at bounding box center [81, 42] width 82 height 14
paste input "19828406"
type input "19828406"
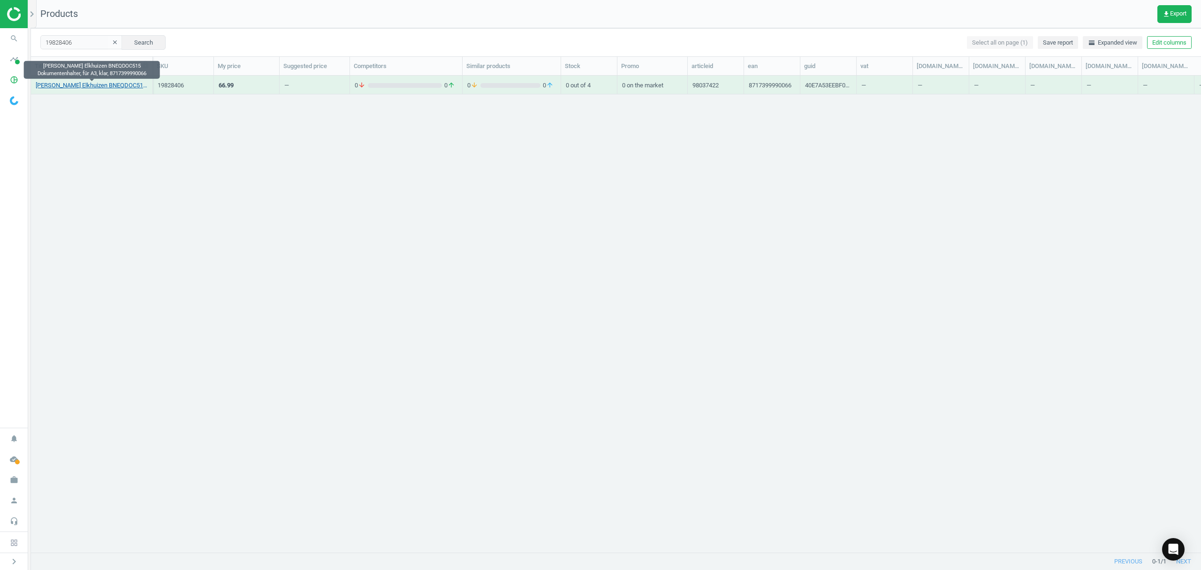
click at [100, 84] on link "[PERSON_NAME] Elkhuizen BNEQDOC515 Dokumentenhalter, für A3, klar, 8717399990066" at bounding box center [92, 85] width 112 height 8
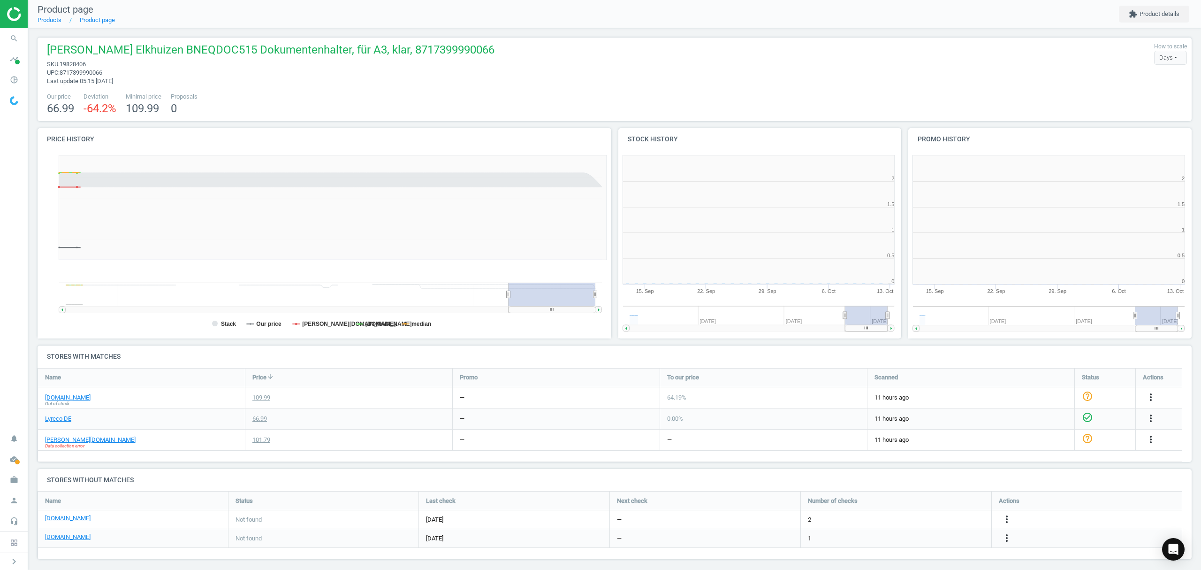
scroll to position [207, 300]
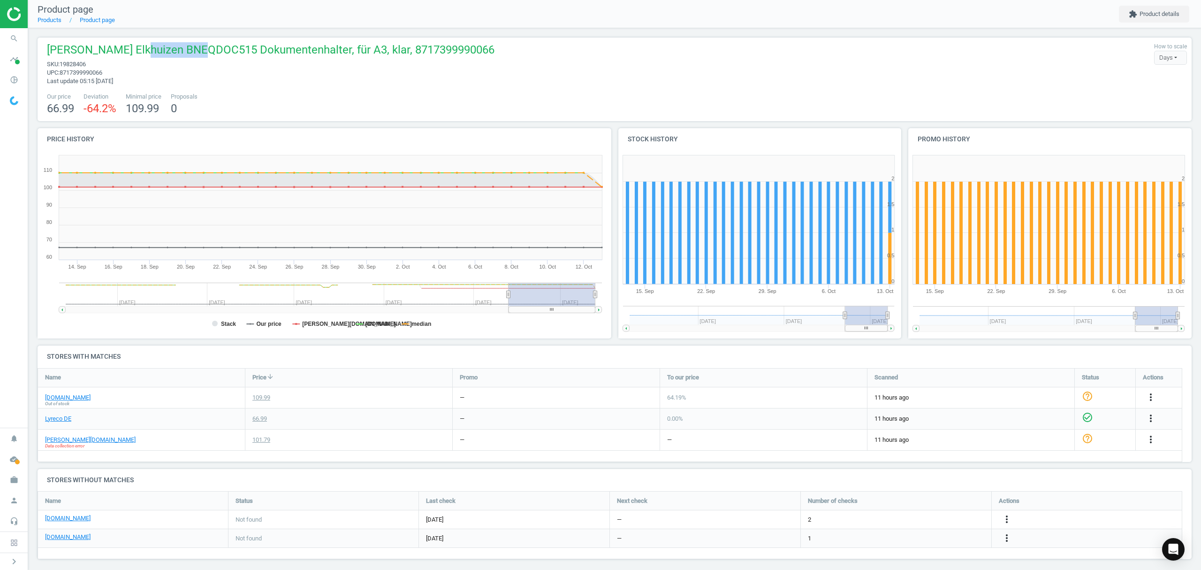
drag, startPoint x: 203, startPoint y: 49, endPoint x: 134, endPoint y: 46, distance: 69.5
click at [134, 46] on span "[PERSON_NAME] Elkhuizen BNEQDOC515 Dokumentenhalter, für A3, klar, 8717399990066" at bounding box center [271, 51] width 448 height 18
copy span "BNEQDOC515"
click at [47, 18] on link "Products" at bounding box center [50, 19] width 24 height 7
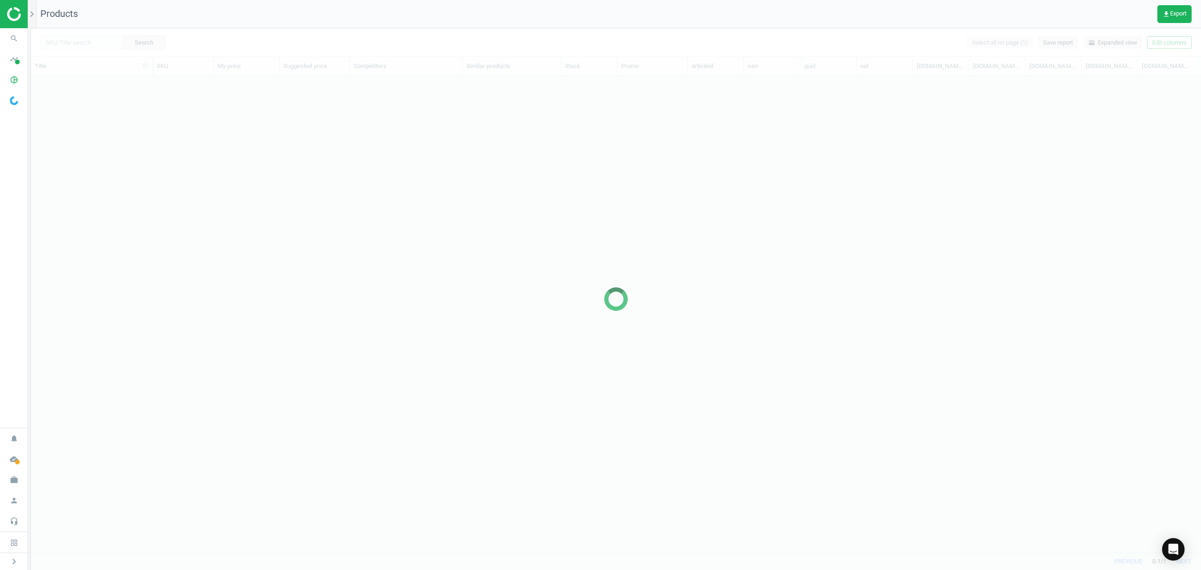
scroll to position [457, 1161]
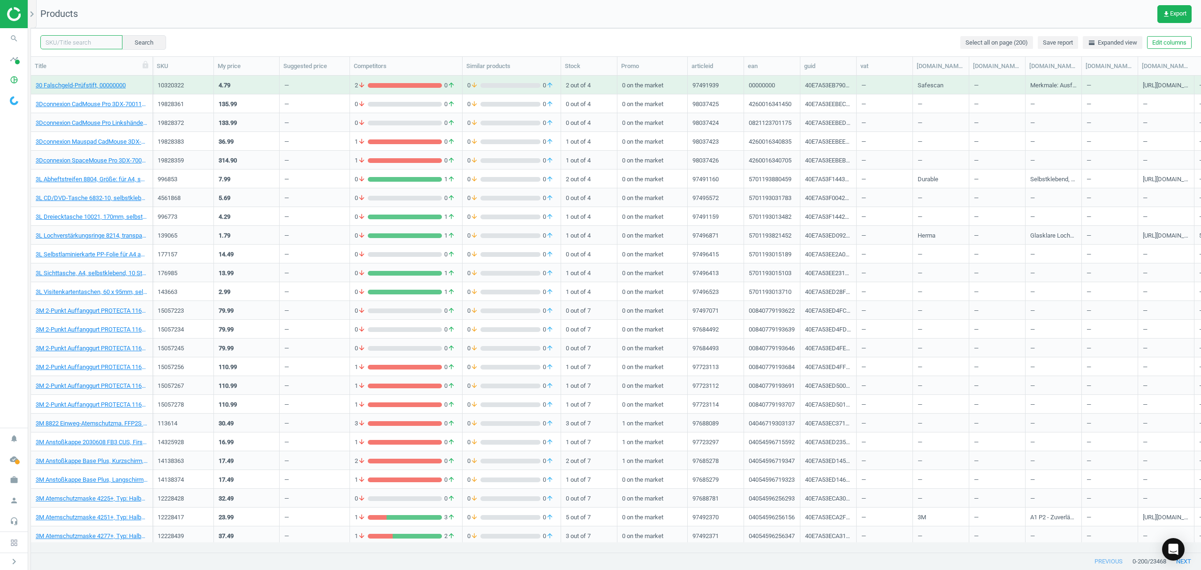
click at [79, 43] on input "text" at bounding box center [81, 42] width 82 height 14
paste input "5854504"
type input "5854504"
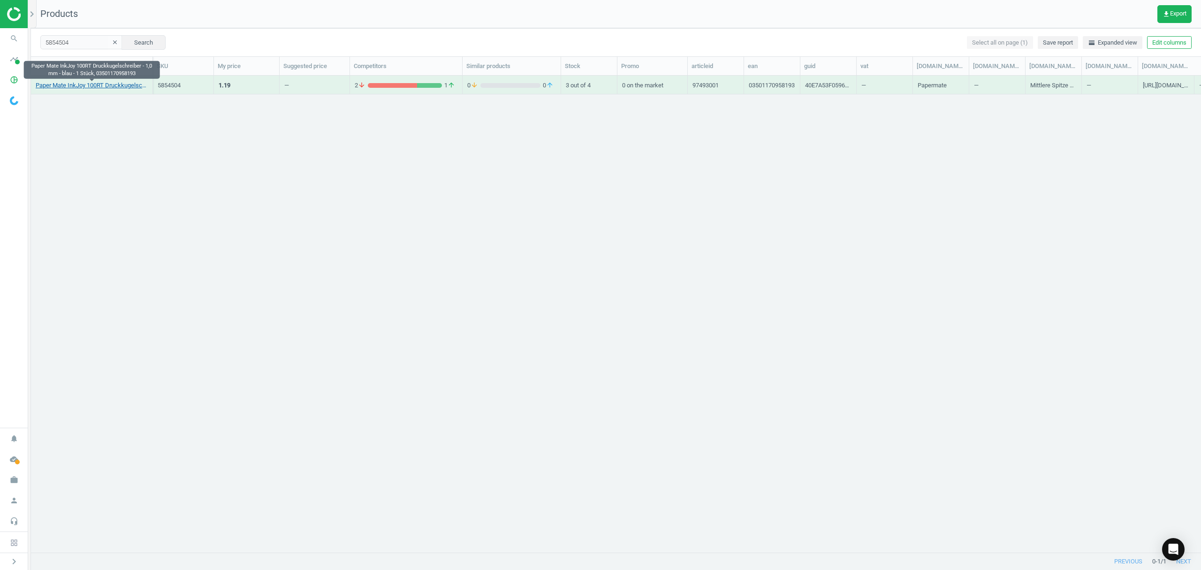
click at [87, 84] on link "Paper Mate InkJoy 100RT Druckkugelschreiber - 1,0 mm - blau - 1 Stück, 03501170…" at bounding box center [92, 85] width 112 height 8
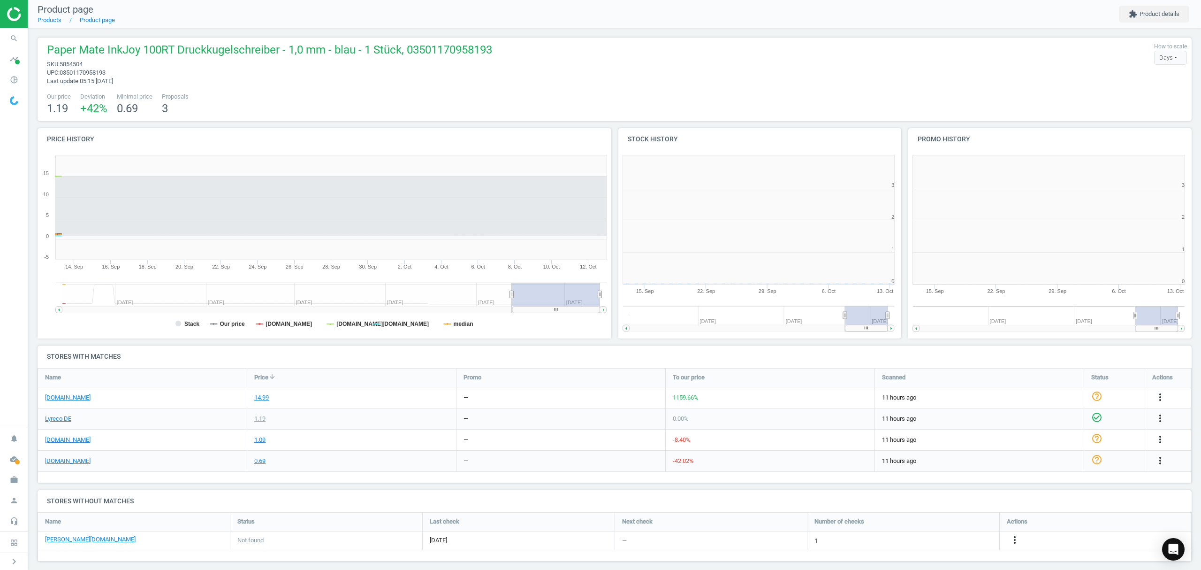
scroll to position [4, 5]
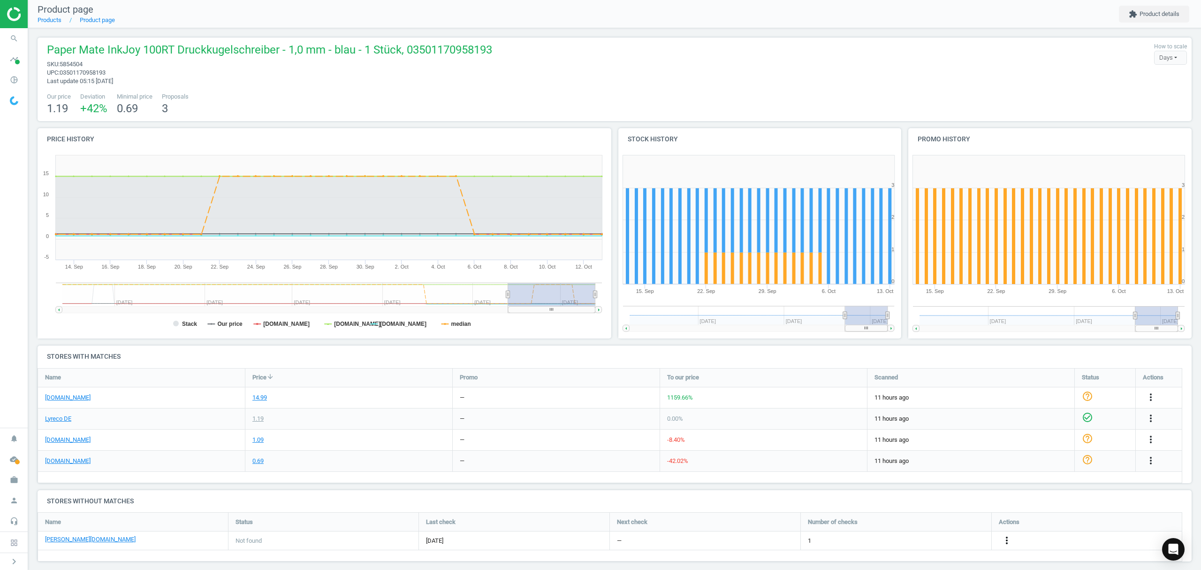
click at [1007, 541] on icon "more_vert" at bounding box center [1006, 540] width 11 height 11
click at [923, 541] on link "Edit URL/product option" at bounding box center [934, 541] width 129 height 15
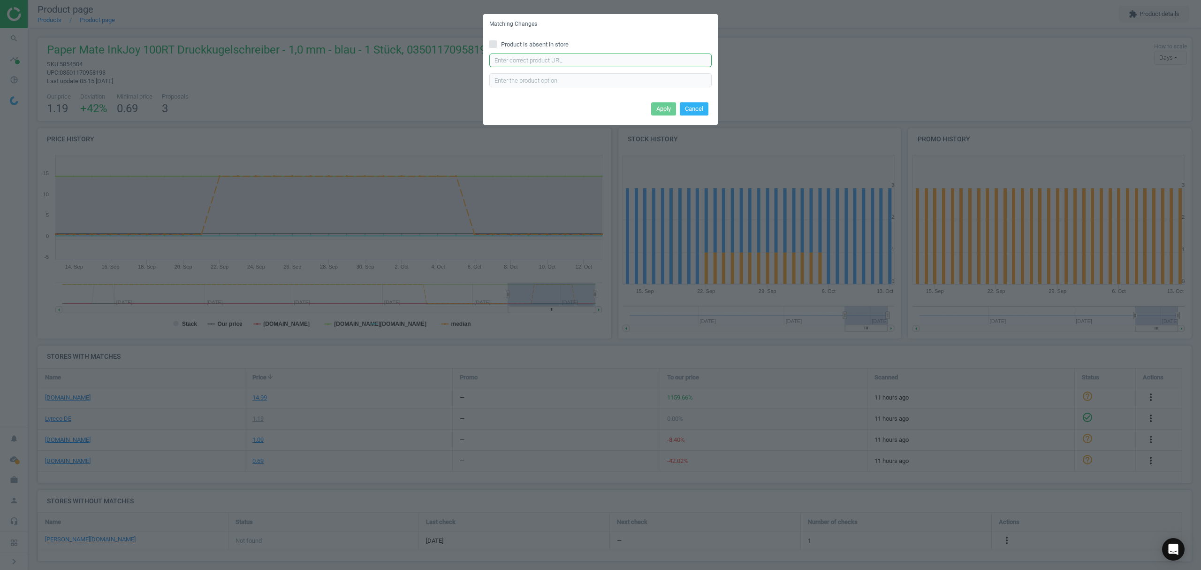
click at [530, 59] on input "text" at bounding box center [600, 61] width 222 height 14
paste input "[URL][DOMAIN_NAME][PERSON_NAME]"
type input "[URL][DOMAIN_NAME][PERSON_NAME]"
click at [501, 79] on input "text" at bounding box center [600, 80] width 222 height 14
type input "BU"
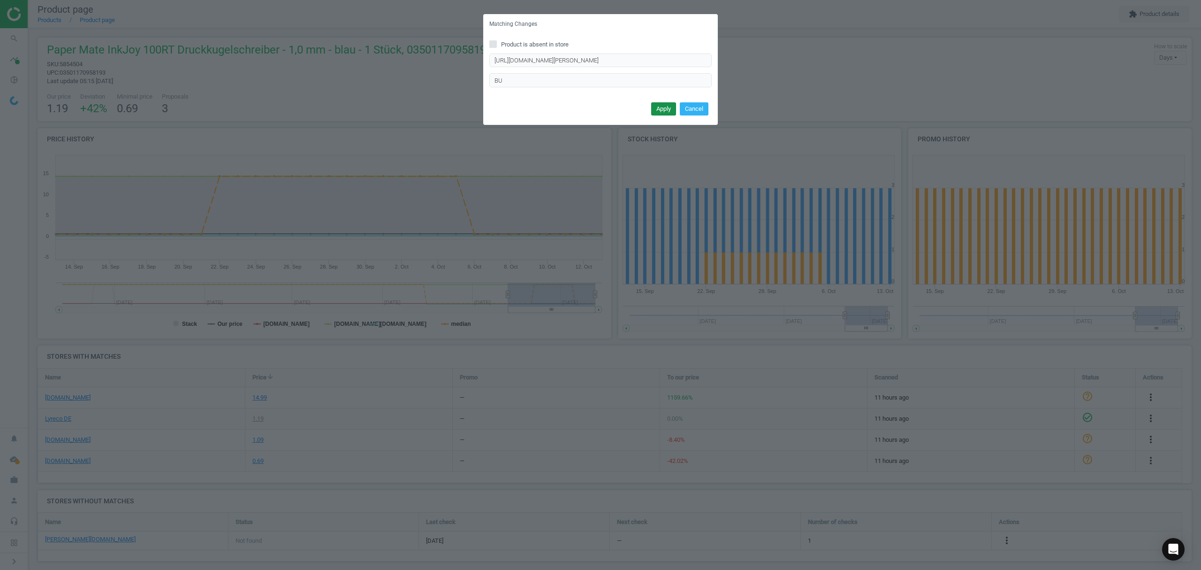
click at [658, 107] on button "Apply" at bounding box center [663, 108] width 25 height 13
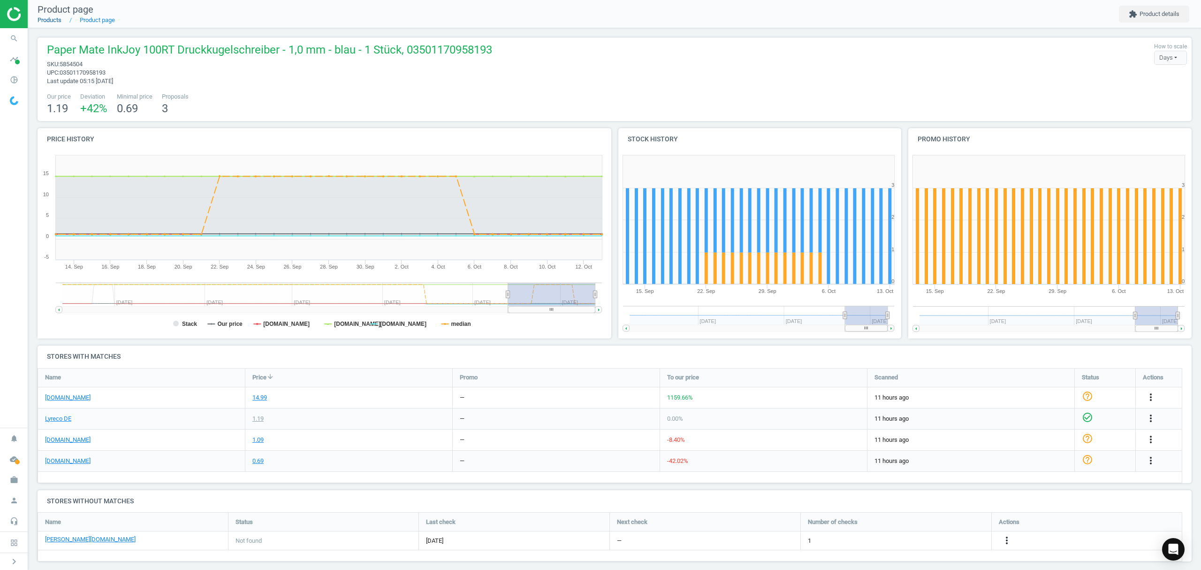
click at [51, 21] on link "Products" at bounding box center [50, 19] width 24 height 7
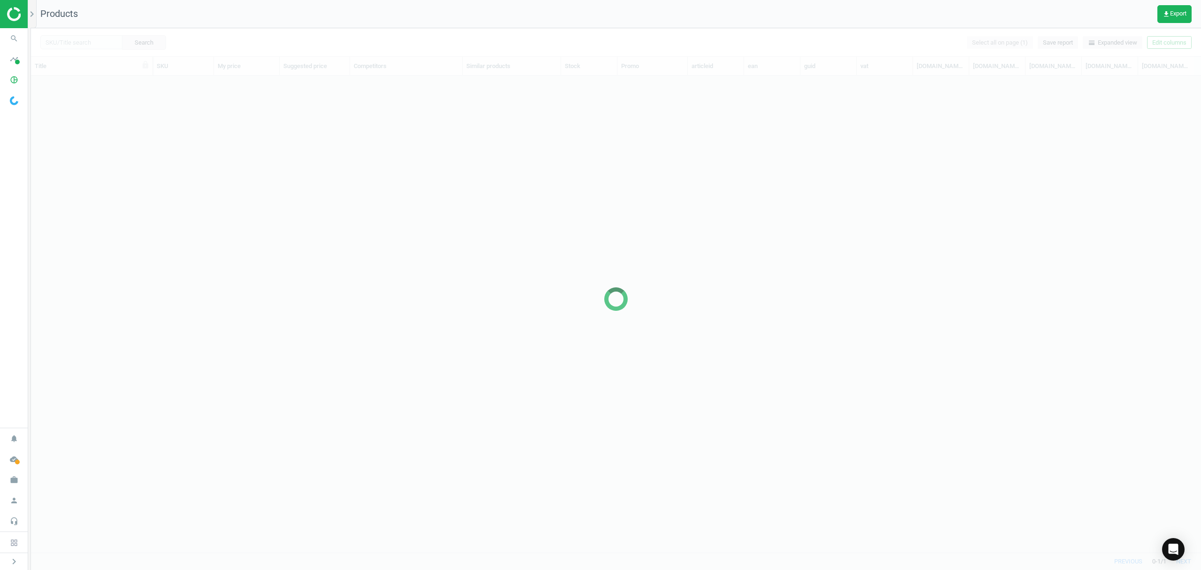
scroll to position [457, 1161]
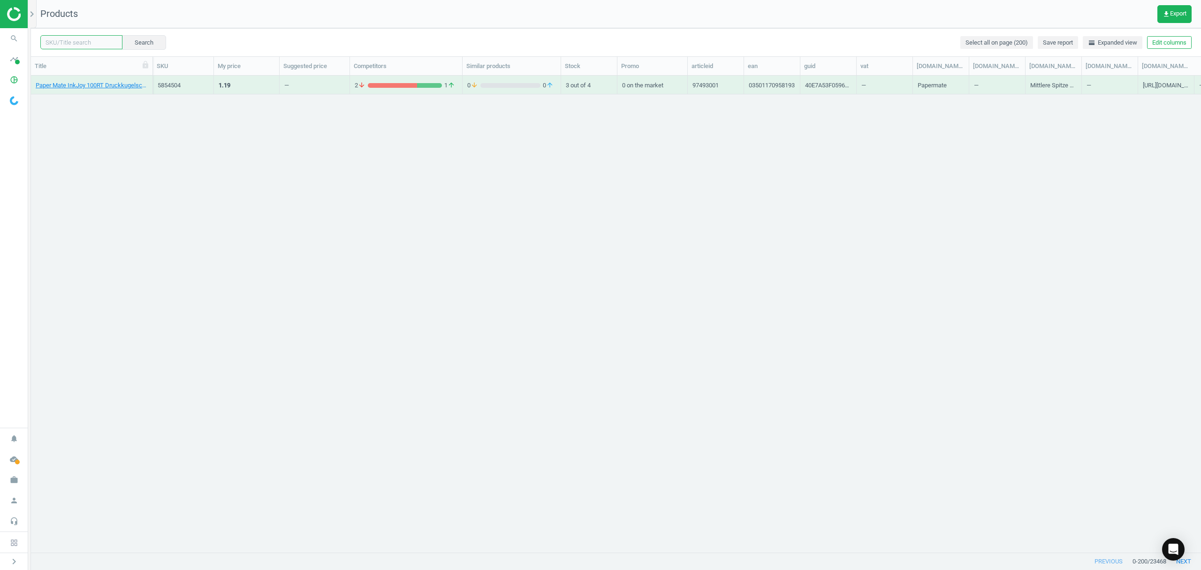
click at [76, 42] on input "text" at bounding box center [81, 42] width 82 height 14
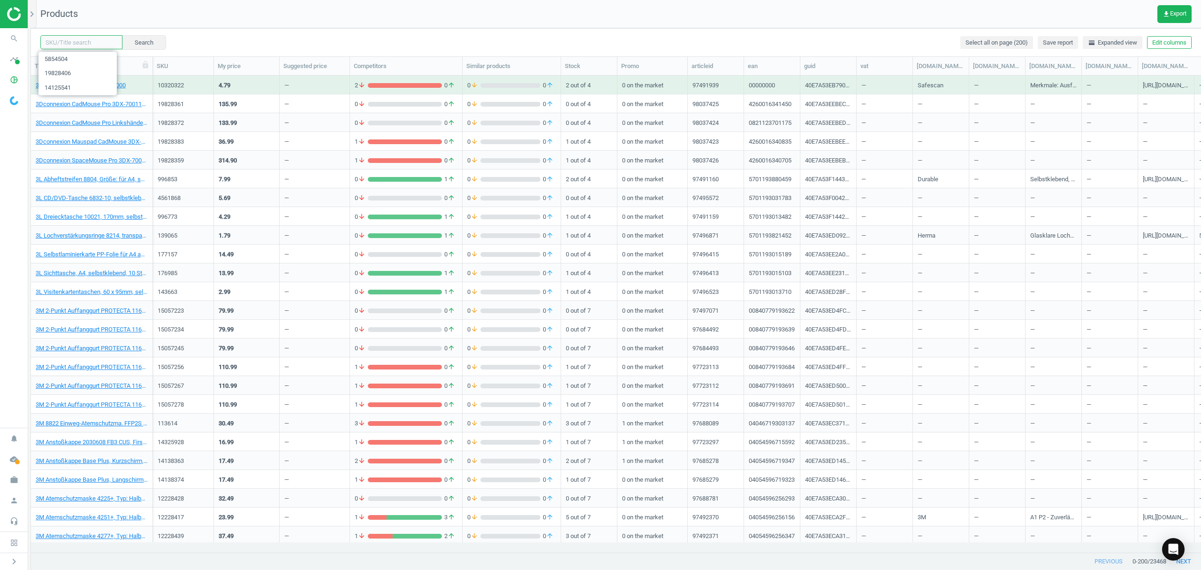
paste input "5451034"
type input "5451034"
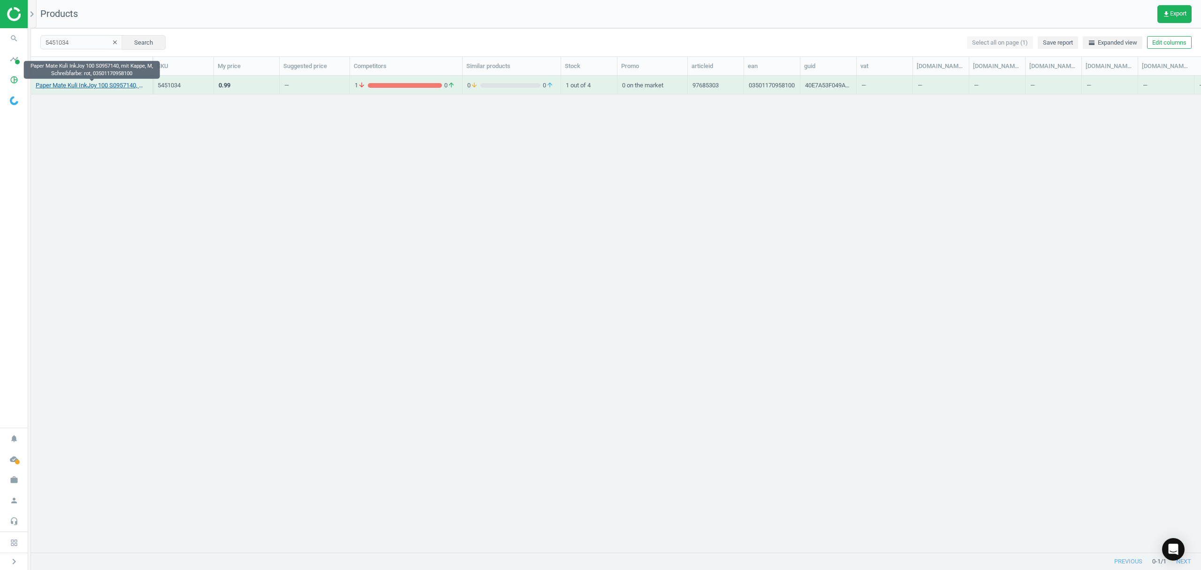
click at [77, 84] on link "Paper Mate Kuli InkJoy 100 S0957140, mit Kappe, M, Schreibfarbe: rot, 035011709…" at bounding box center [92, 85] width 112 height 8
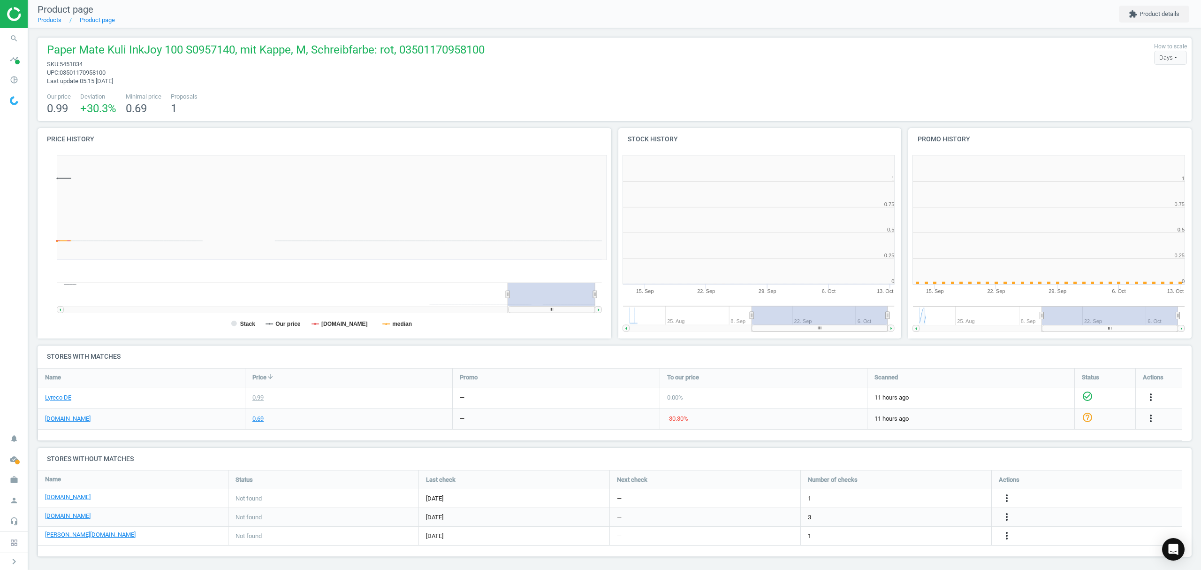
scroll to position [207, 588]
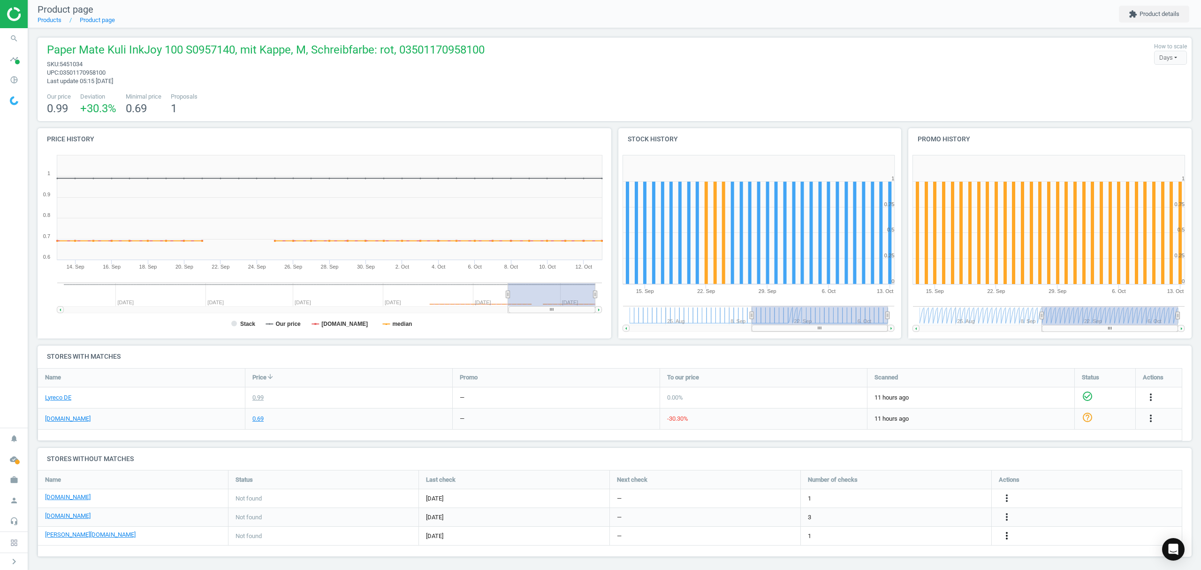
click at [1007, 536] on icon "more_vert" at bounding box center [1006, 535] width 11 height 11
click at [913, 536] on link "Edit URL/product option" at bounding box center [934, 536] width 129 height 15
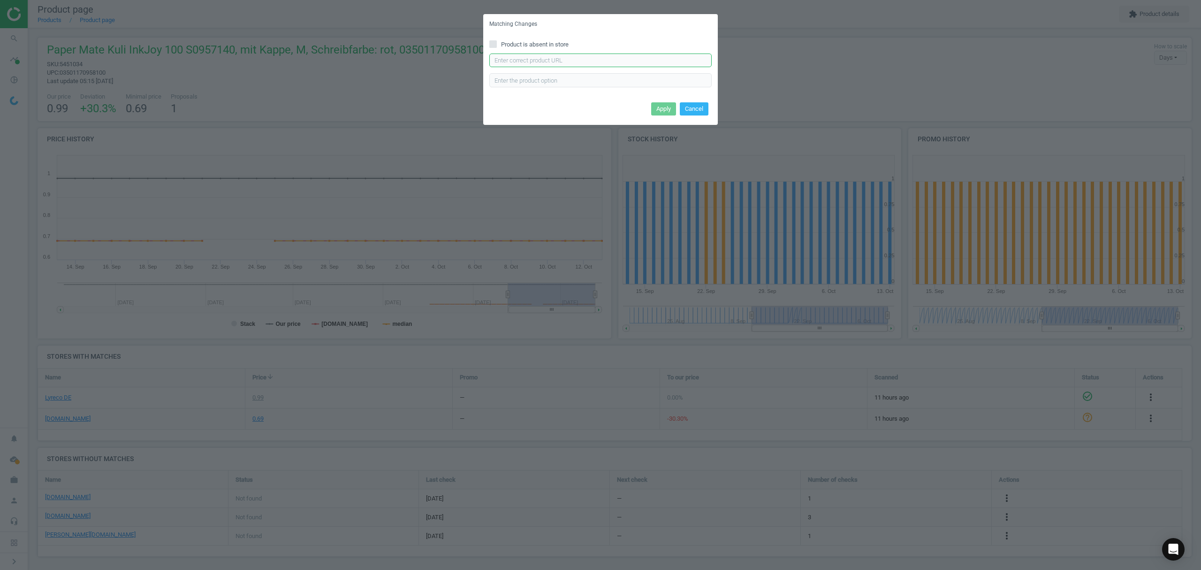
click at [575, 59] on input "text" at bounding box center [600, 61] width 222 height 14
paste input "[URL][DOMAIN_NAME][PERSON_NAME]"
type input "[URL][DOMAIN_NAME][PERSON_NAME]"
click at [658, 105] on button "Apply" at bounding box center [663, 108] width 25 height 13
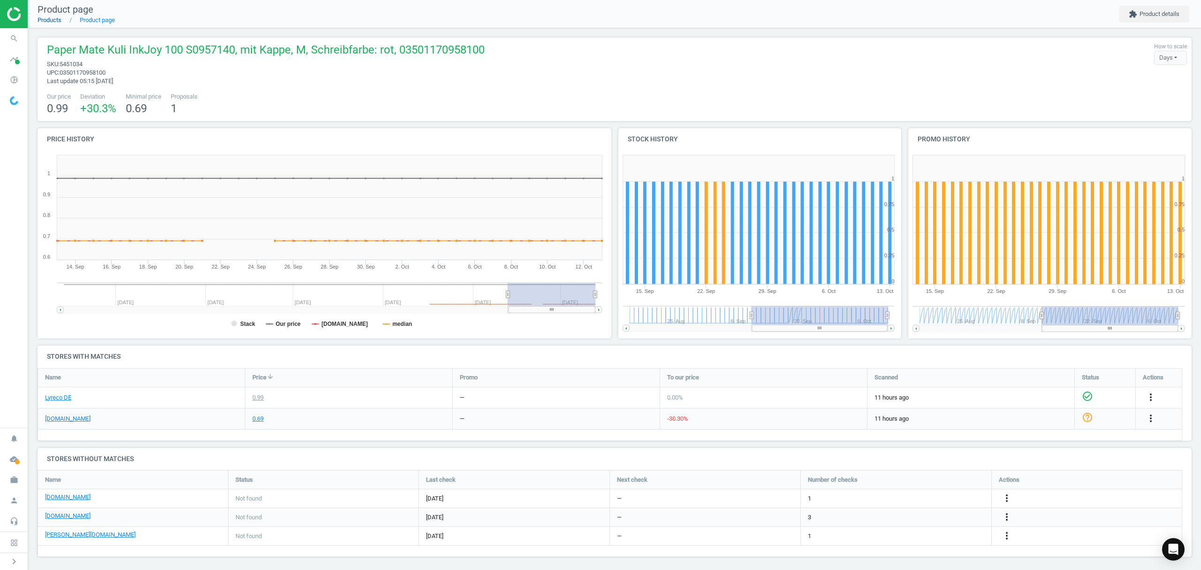
click at [51, 18] on link "Products" at bounding box center [50, 19] width 24 height 7
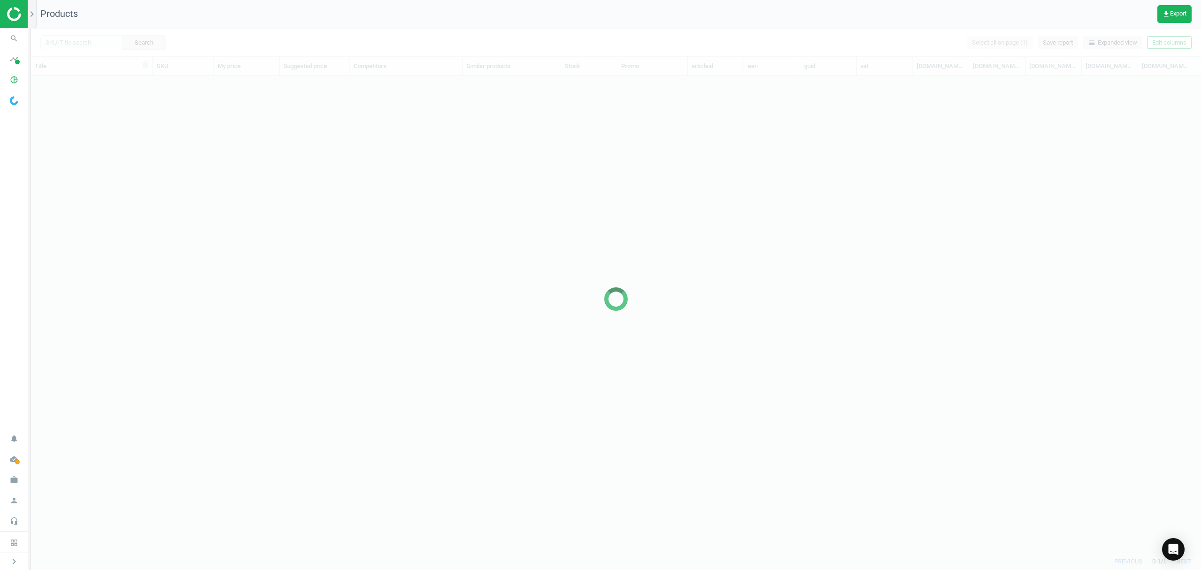
scroll to position [457, 1161]
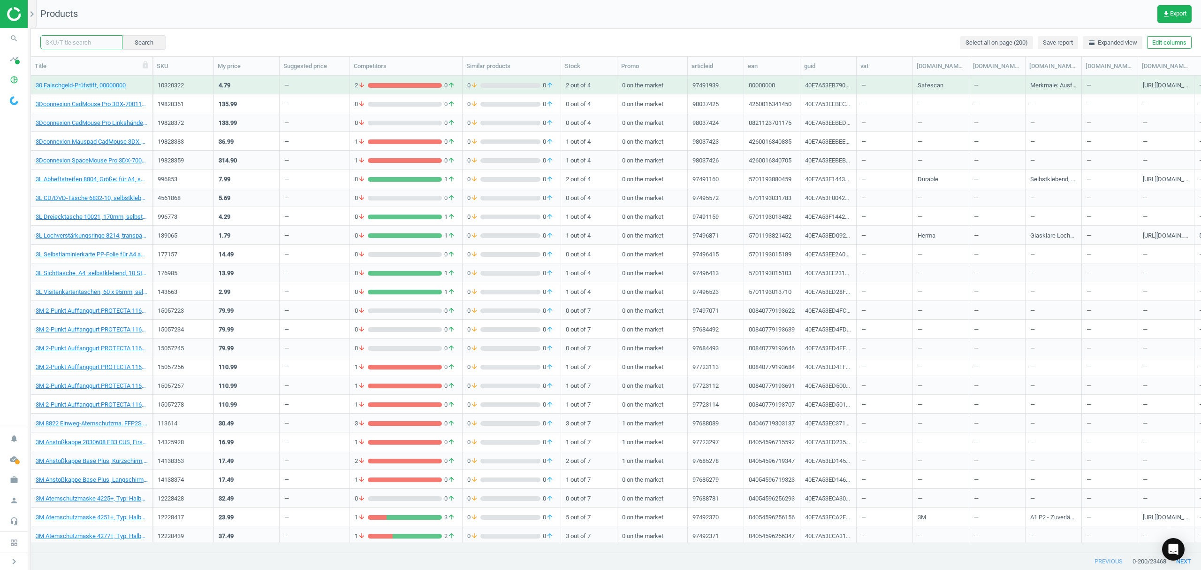
click at [76, 42] on input "text" at bounding box center [81, 42] width 82 height 14
paste input "5854481"
type input "5854481"
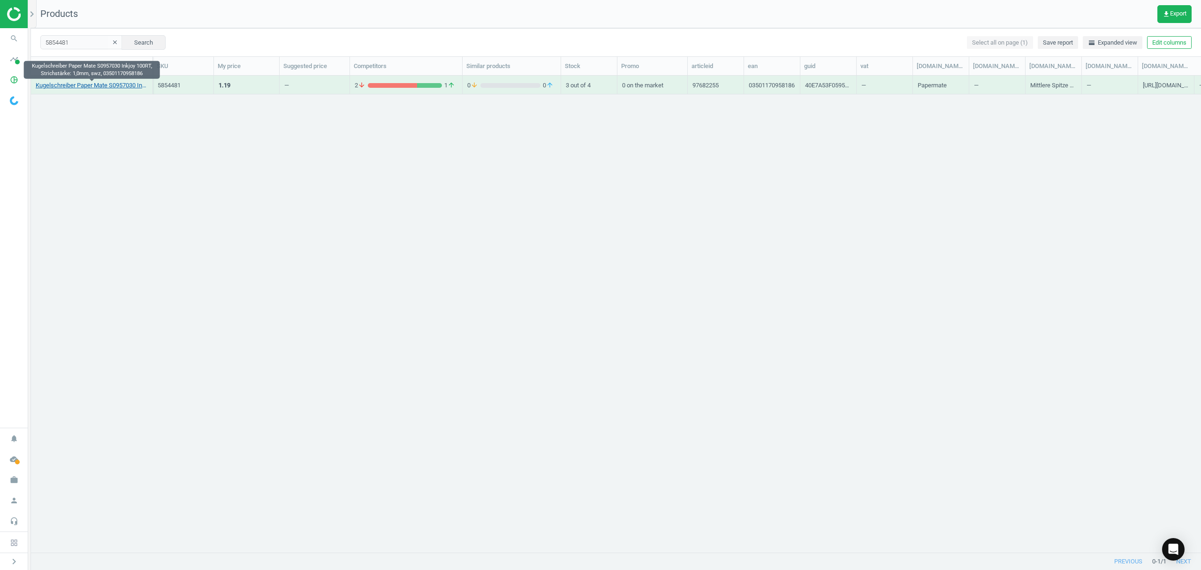
click at [64, 84] on link "Kugelschreiber Paper Mate S0957030 Inkjoy 100RT, Strichstärke: 1,0mm, swz, 0350…" at bounding box center [92, 85] width 112 height 8
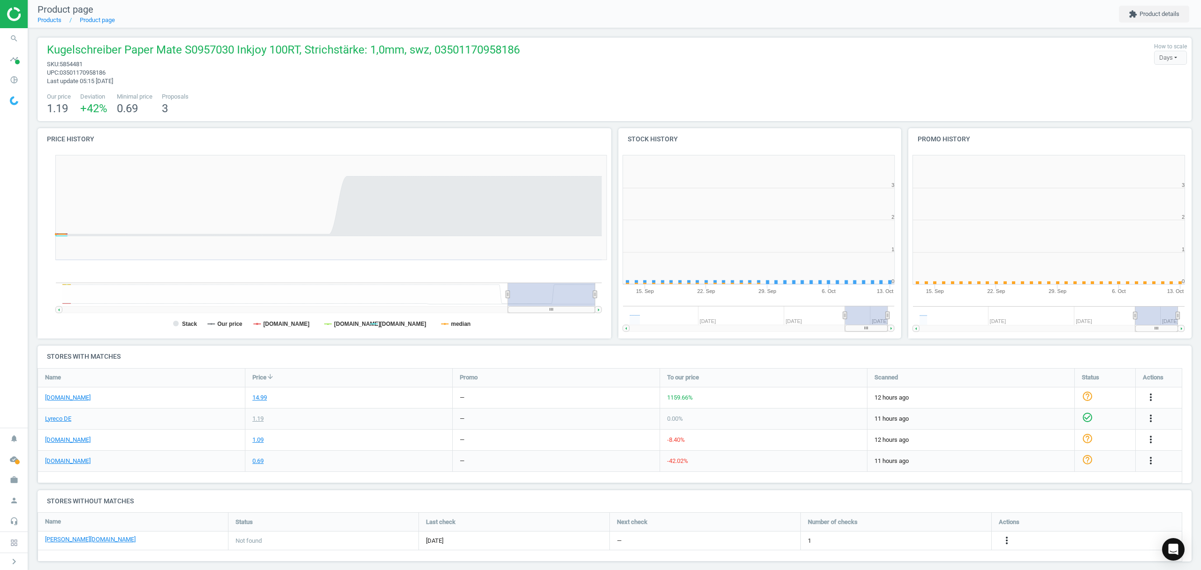
scroll to position [207, 300]
